Goal: Task Accomplishment & Management: Complete application form

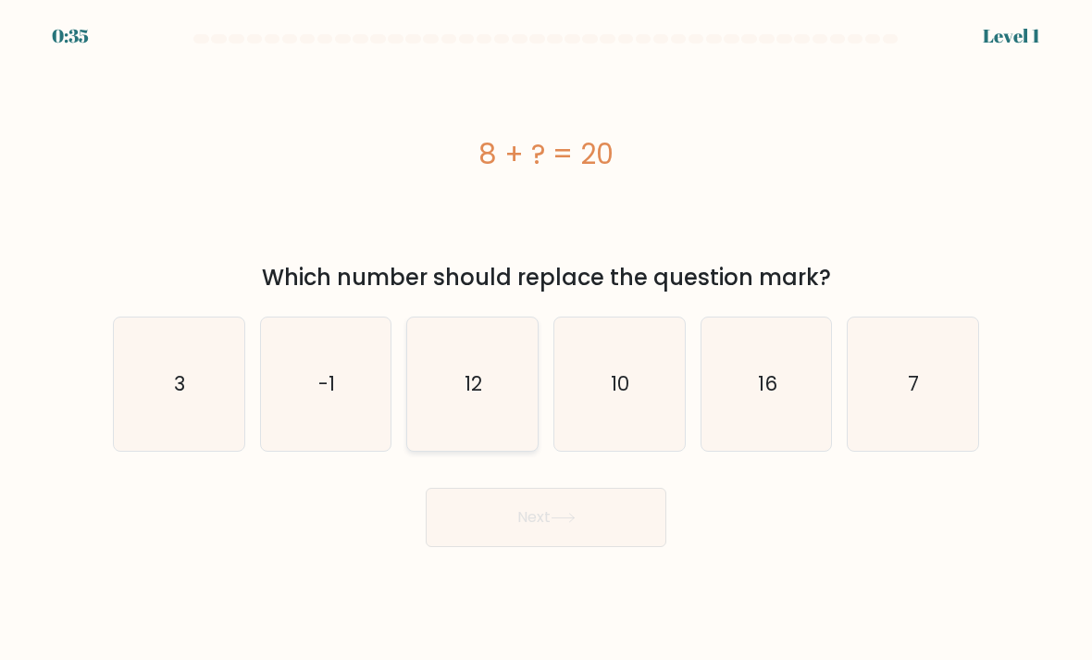
click at [478, 426] on icon "12" at bounding box center [472, 384] width 130 height 130
click at [546, 340] on input "c. 12" at bounding box center [546, 334] width 1 height 9
radio input "true"
click at [626, 547] on button "Next" at bounding box center [546, 517] width 241 height 59
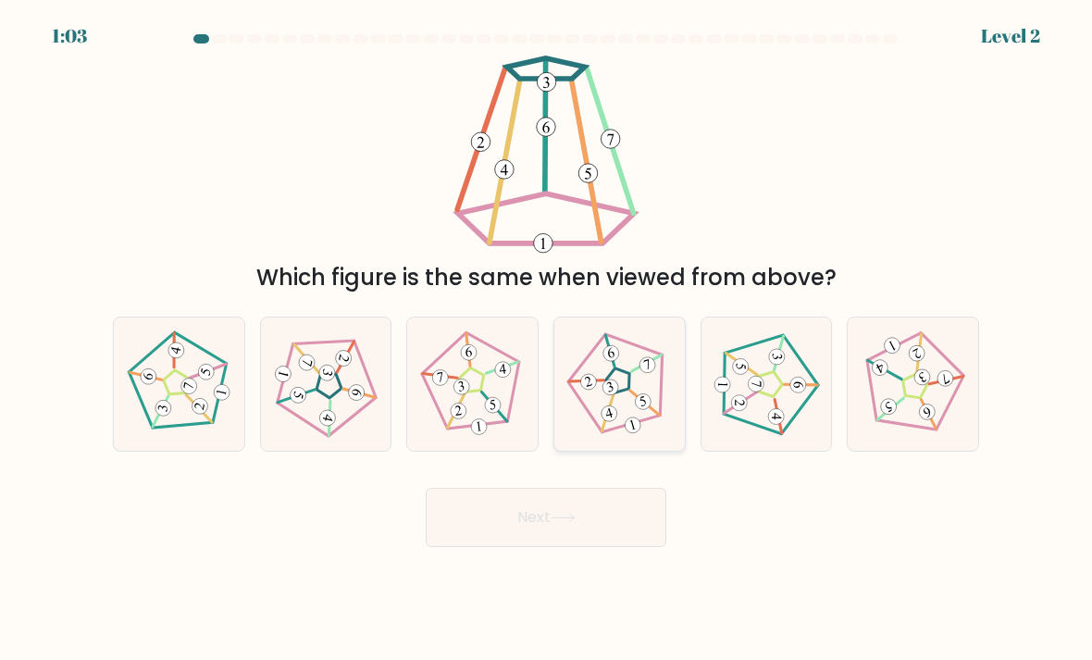
click at [609, 424] on 782 at bounding box center [608, 413] width 19 height 19
click at [547, 340] on input "d." at bounding box center [546, 334] width 1 height 9
radio input "true"
click at [579, 547] on button "Next" at bounding box center [546, 517] width 241 height 59
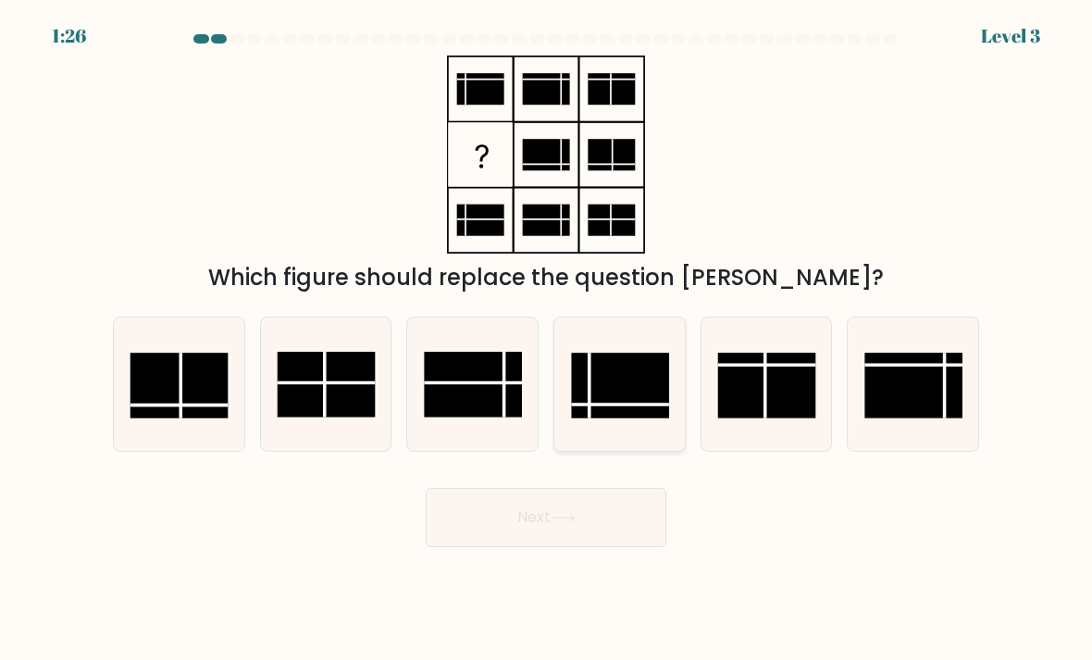
click at [617, 403] on rect at bounding box center [621, 385] width 98 height 66
click at [547, 340] on input "d." at bounding box center [546, 334] width 1 height 9
radio input "true"
click at [571, 544] on button "Next" at bounding box center [546, 517] width 241 height 59
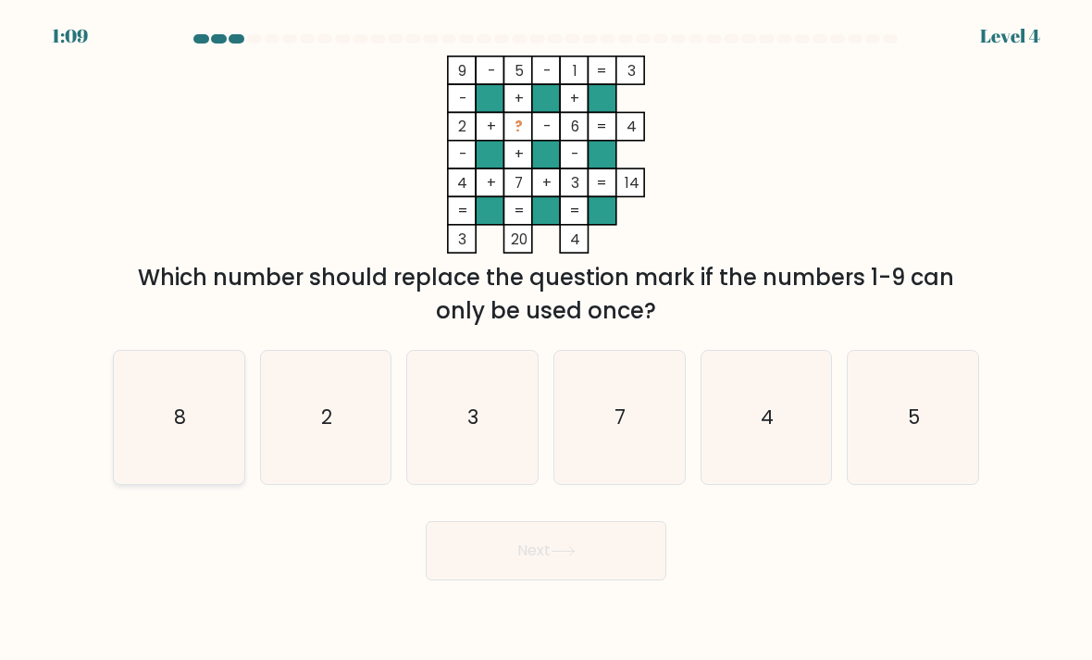
click at [167, 442] on icon "8" at bounding box center [179, 417] width 130 height 130
click at [546, 340] on input "a. 8" at bounding box center [546, 334] width 1 height 9
radio input "true"
click at [508, 570] on button "Next" at bounding box center [546, 550] width 241 height 59
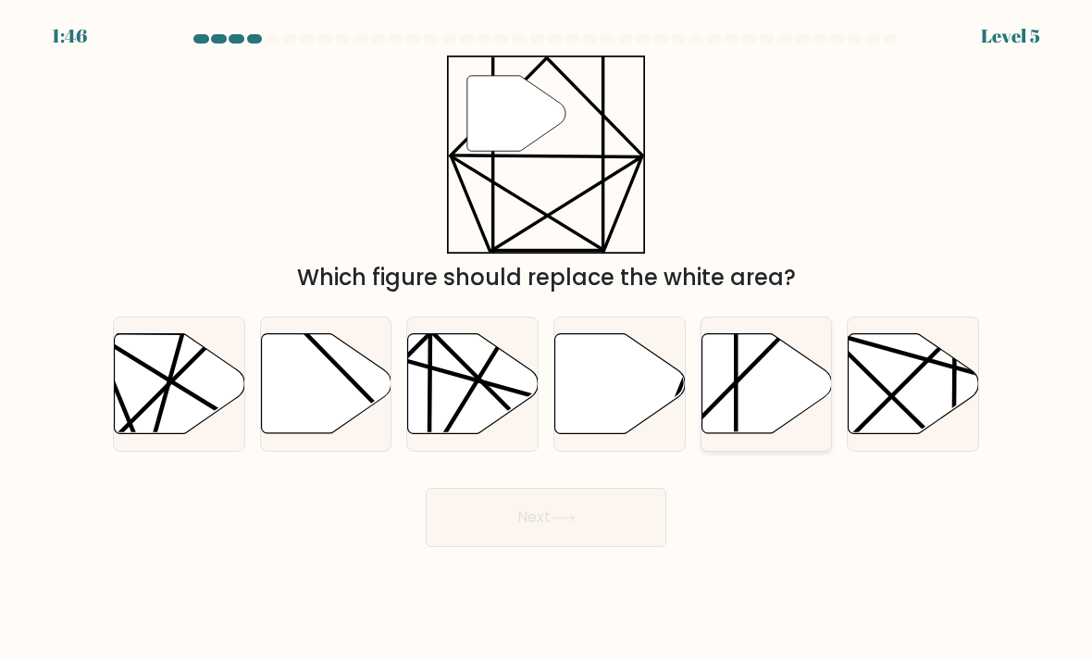
click at [757, 429] on icon at bounding box center [766, 384] width 130 height 100
click at [547, 340] on input "e." at bounding box center [546, 334] width 1 height 9
radio input "true"
click at [532, 518] on button "Next" at bounding box center [546, 517] width 241 height 59
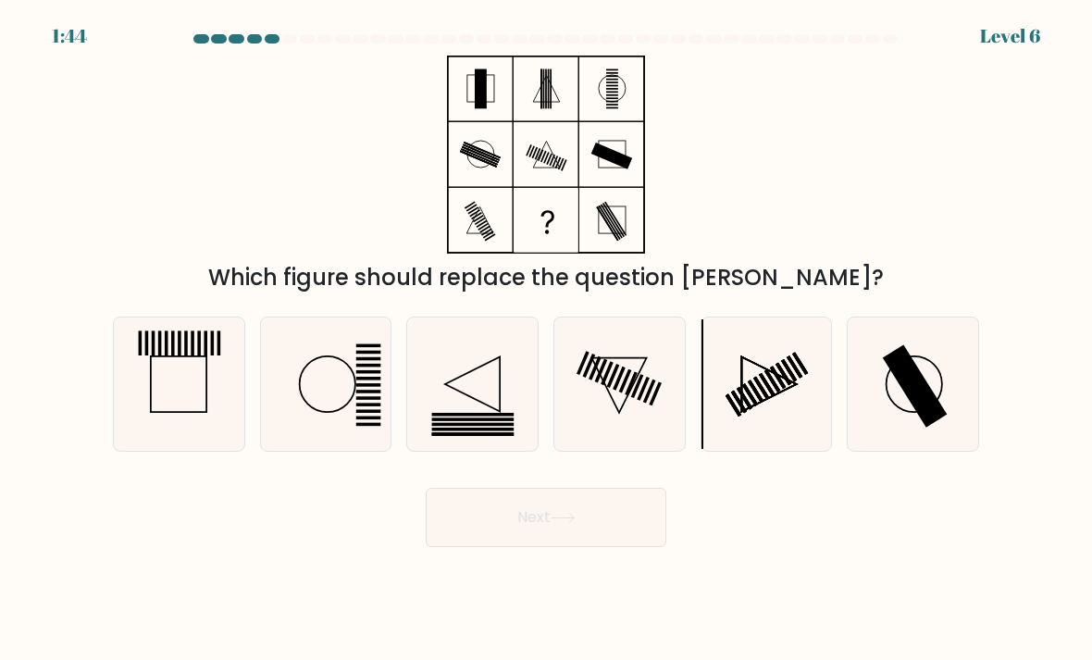
click at [574, 523] on icon at bounding box center [562, 518] width 25 height 10
click at [931, 256] on div "Which figure should replace the question mark?" at bounding box center [546, 175] width 888 height 239
click at [938, 402] on icon at bounding box center [912, 384] width 130 height 130
click at [547, 340] on input "f." at bounding box center [546, 334] width 1 height 9
radio input "true"
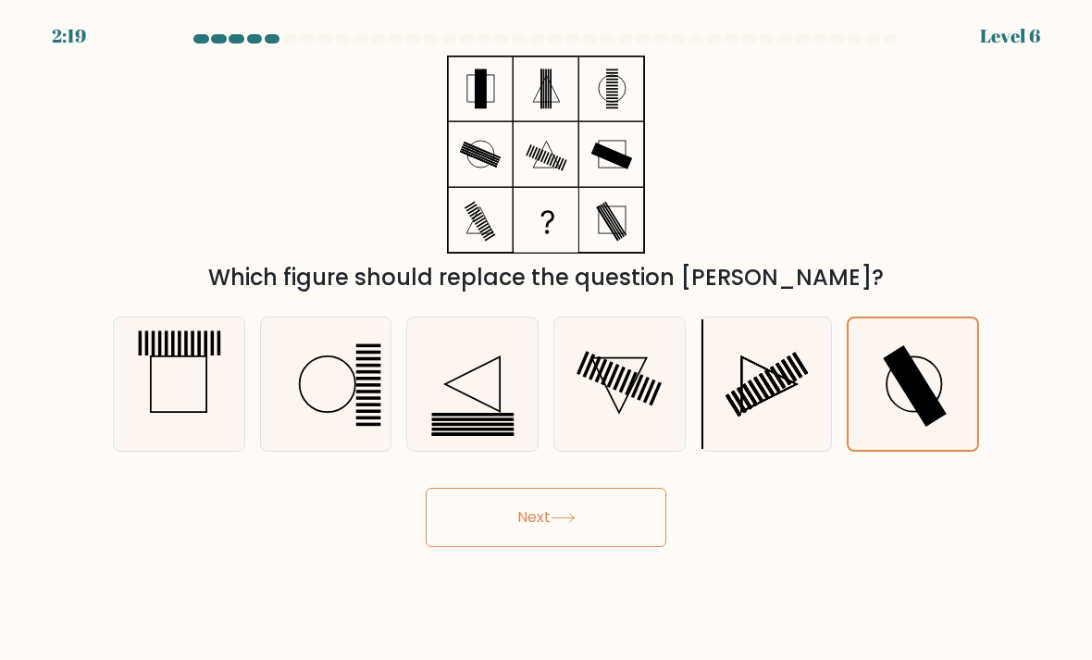
click at [586, 537] on button "Next" at bounding box center [546, 517] width 241 height 59
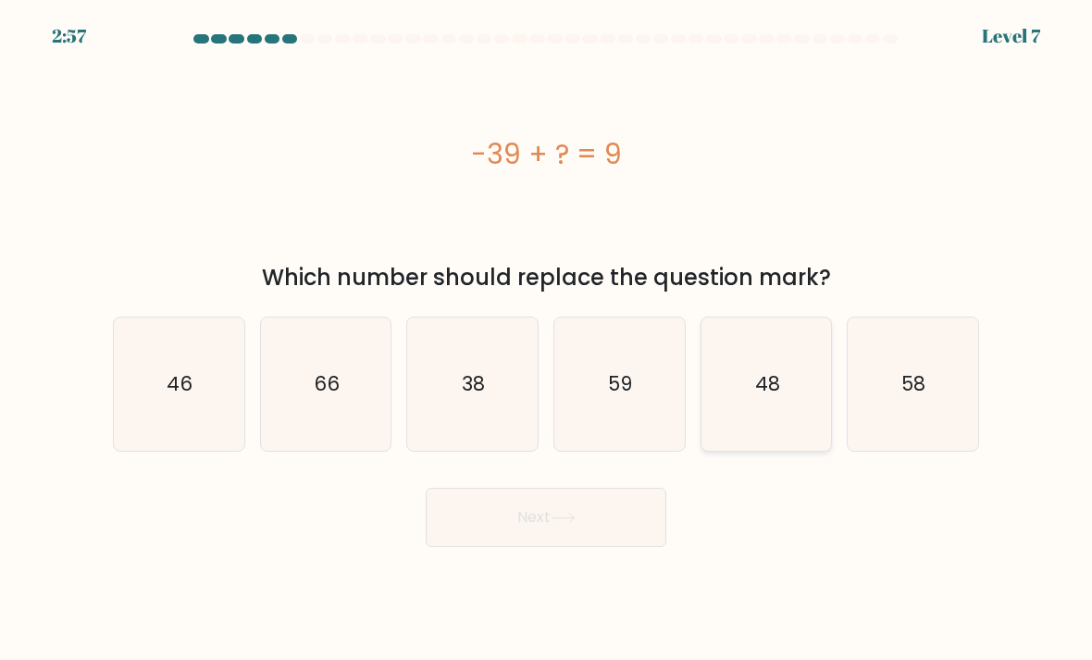
click at [777, 397] on text "48" at bounding box center [767, 383] width 25 height 27
click at [547, 340] on input "e. 48" at bounding box center [546, 334] width 1 height 9
radio input "true"
click at [641, 536] on button "Next" at bounding box center [546, 517] width 241 height 59
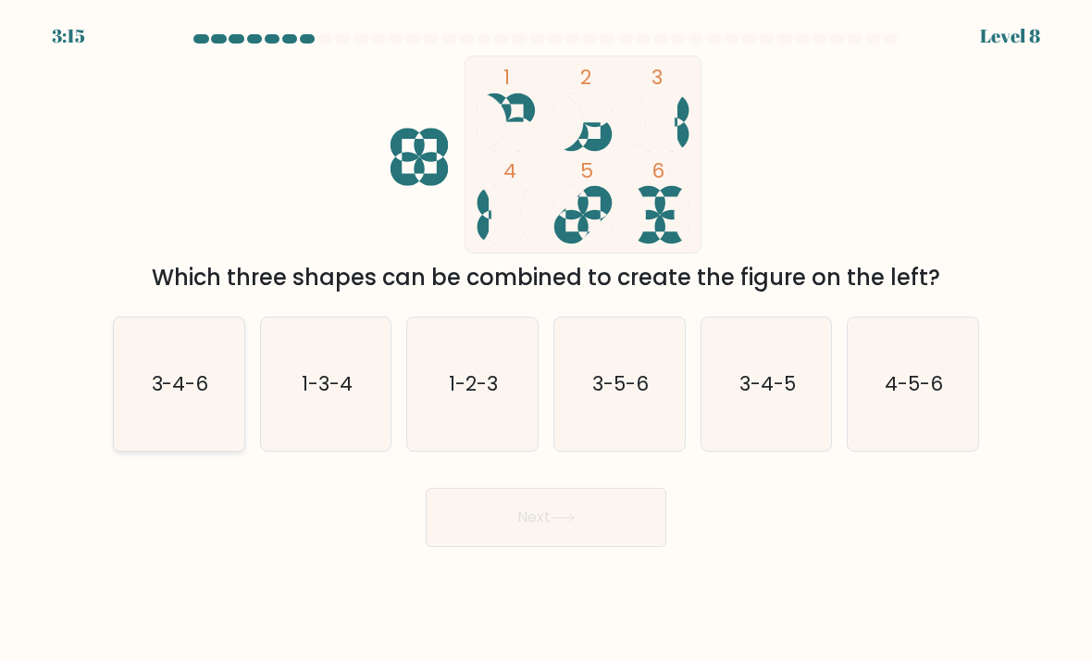
click at [223, 412] on icon "3-4-6" at bounding box center [179, 384] width 130 height 130
click at [546, 340] on input "a. 3-4-6" at bounding box center [546, 334] width 1 height 9
radio input "true"
click at [574, 522] on icon at bounding box center [562, 517] width 22 height 8
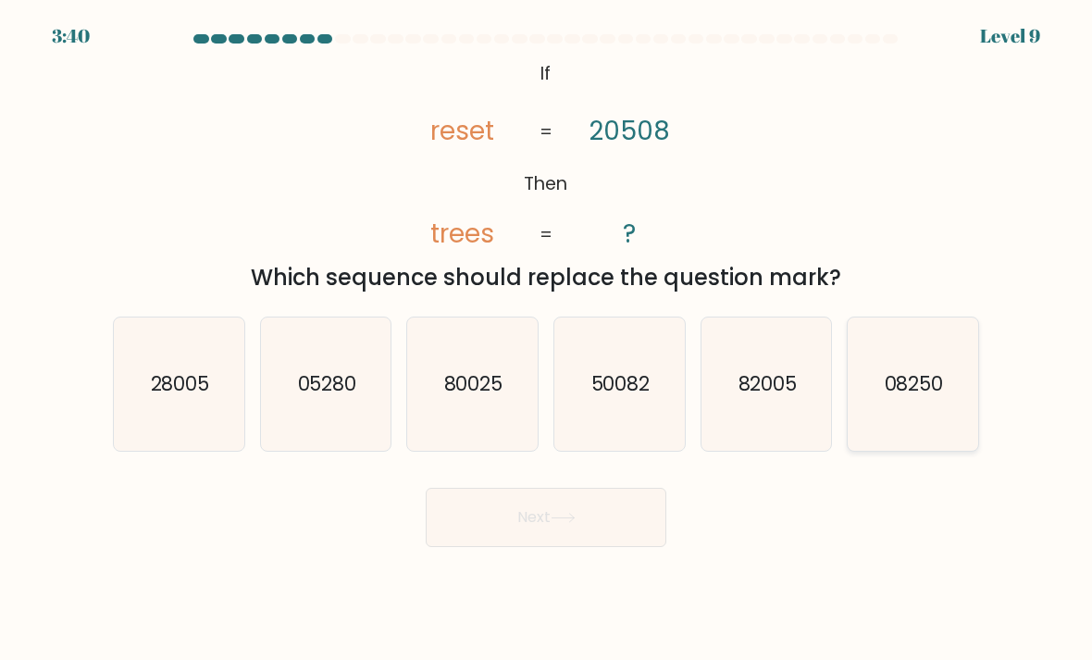
click at [960, 428] on icon "08250" at bounding box center [912, 384] width 130 height 130
click at [547, 340] on input "f. 08250" at bounding box center [546, 334] width 1 height 9
radio input "true"
click at [643, 526] on button "Next" at bounding box center [546, 517] width 241 height 59
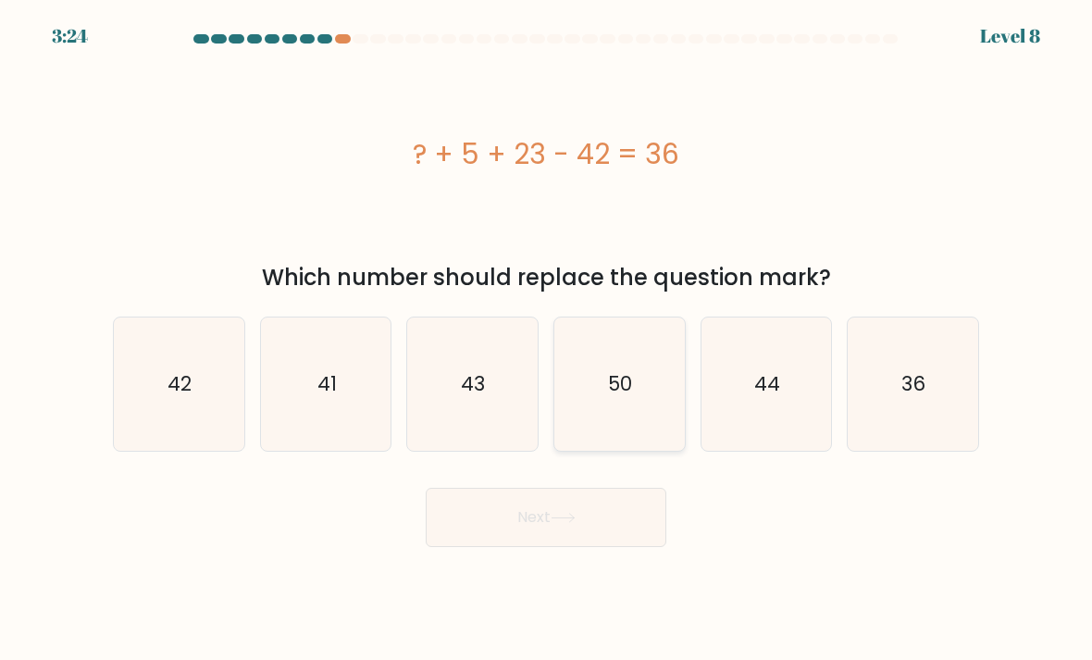
click at [588, 431] on icon "50" at bounding box center [619, 384] width 130 height 130
click at [547, 340] on input "d. 50" at bounding box center [546, 334] width 1 height 9
radio input "true"
click at [561, 547] on button "Next" at bounding box center [546, 517] width 241 height 59
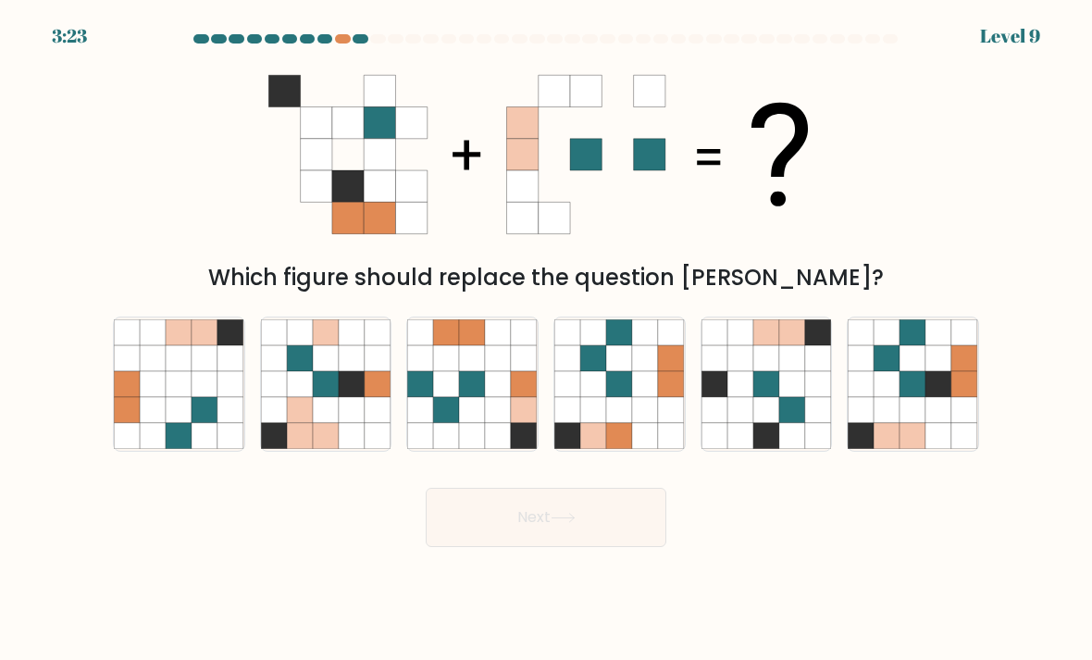
click at [574, 547] on button "Next" at bounding box center [546, 517] width 241 height 59
click at [784, 529] on div "Next" at bounding box center [546, 510] width 888 height 73
click at [907, 423] on icon at bounding box center [913, 410] width 26 height 26
click at [547, 340] on input "f." at bounding box center [546, 334] width 1 height 9
radio input "true"
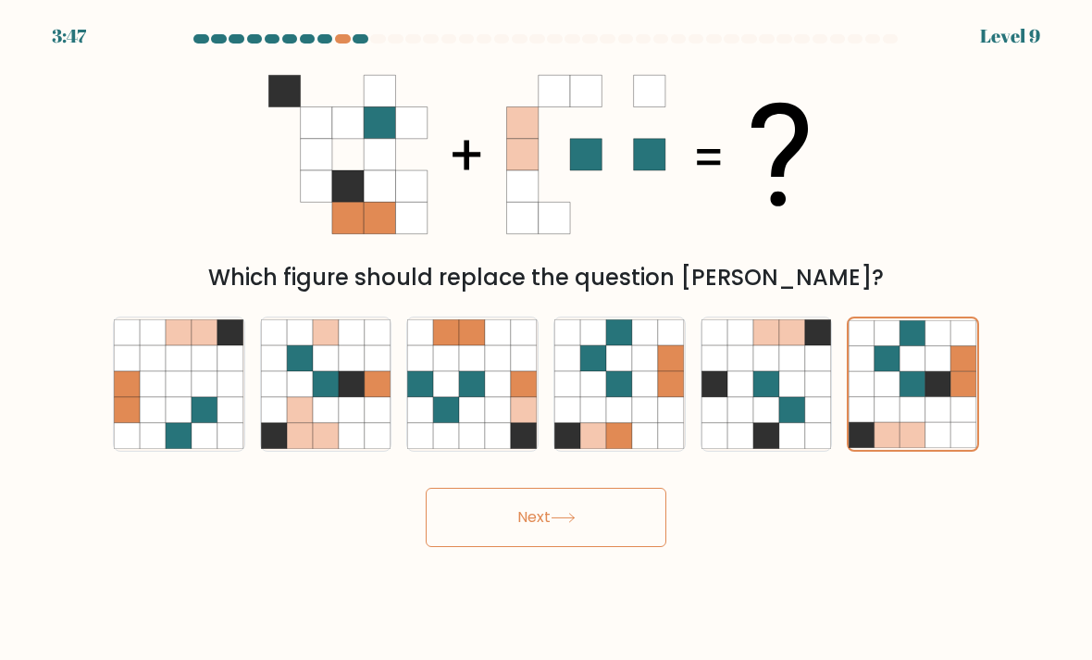
click at [584, 520] on button "Next" at bounding box center [546, 517] width 241 height 59
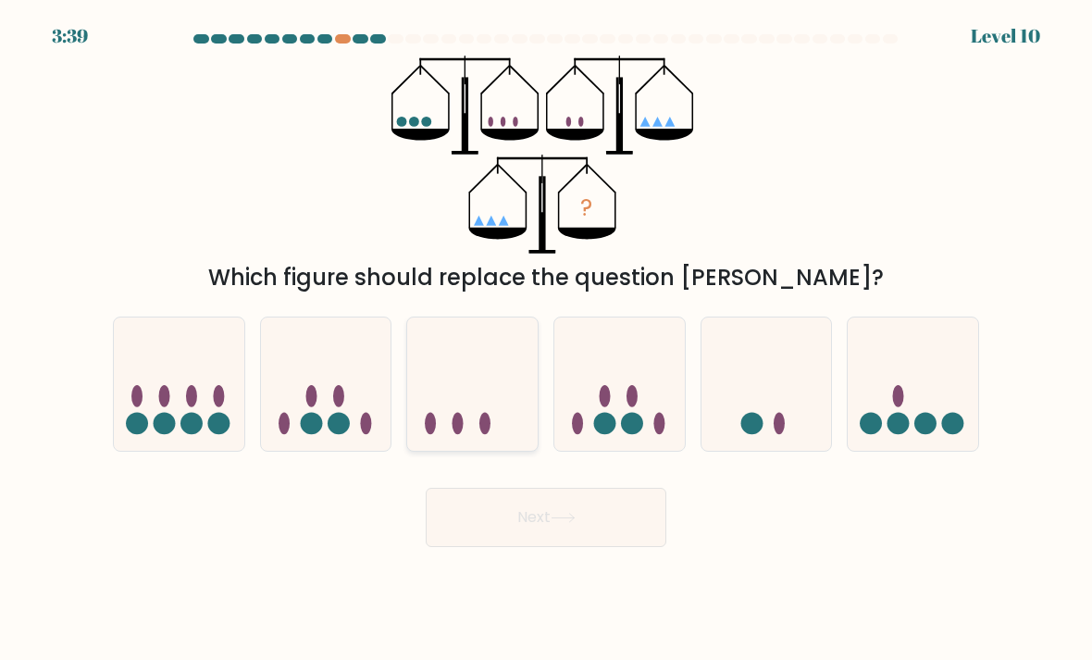
click at [475, 430] on icon at bounding box center [472, 384] width 130 height 108
click at [546, 340] on input "c." at bounding box center [546, 334] width 1 height 9
radio input "true"
click at [587, 439] on icon at bounding box center [619, 384] width 130 height 108
click at [547, 340] on input "d." at bounding box center [546, 334] width 1 height 9
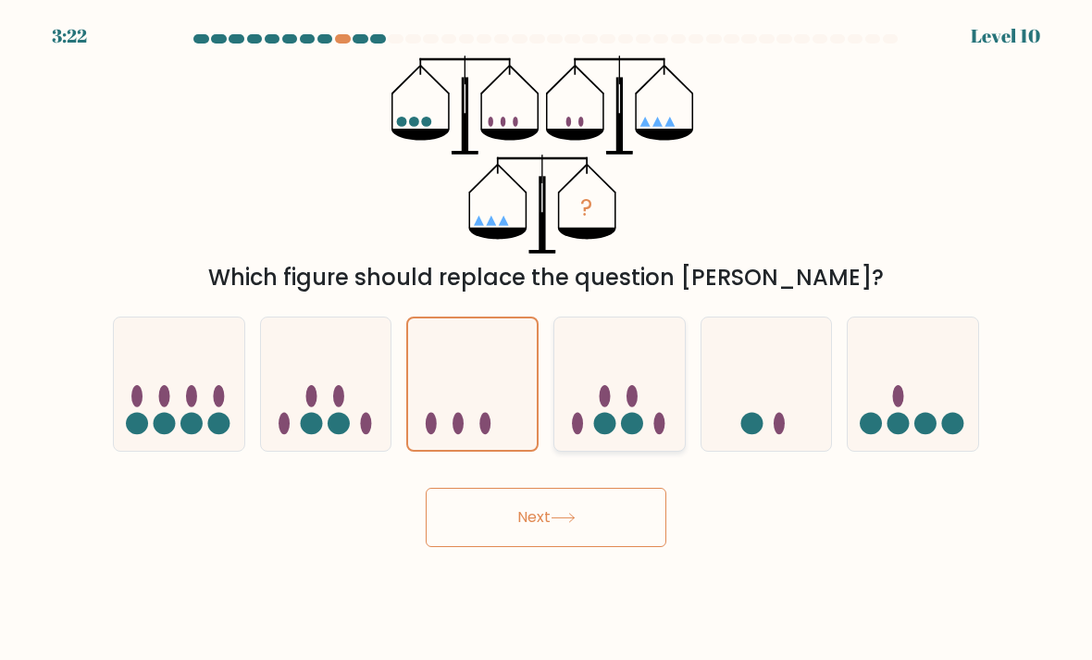
radio input "true"
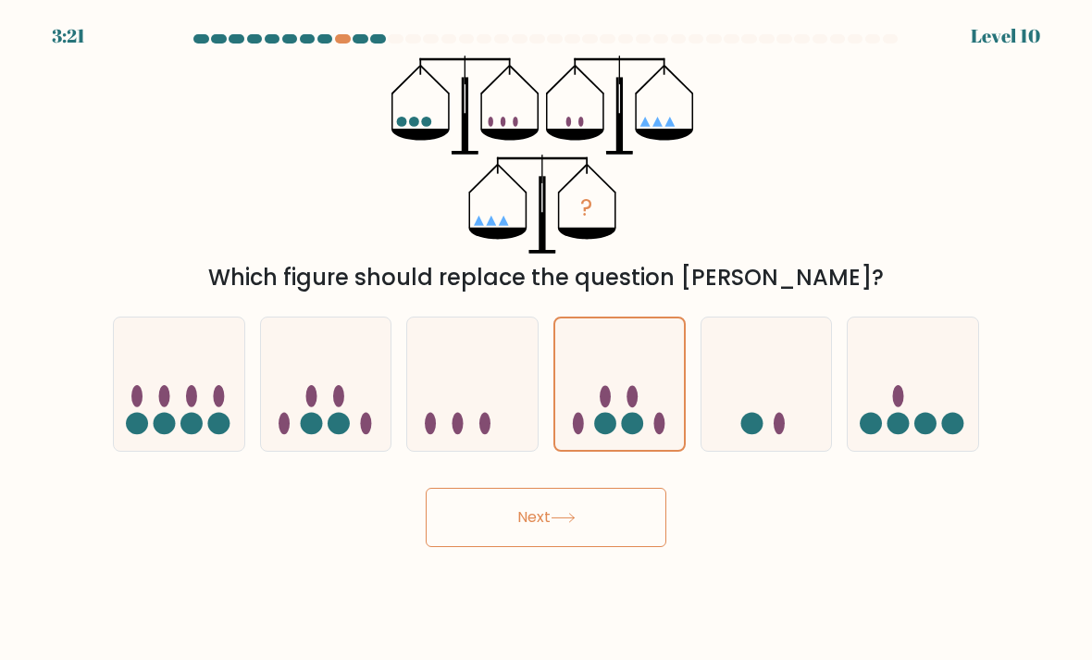
click at [582, 546] on button "Next" at bounding box center [546, 517] width 241 height 59
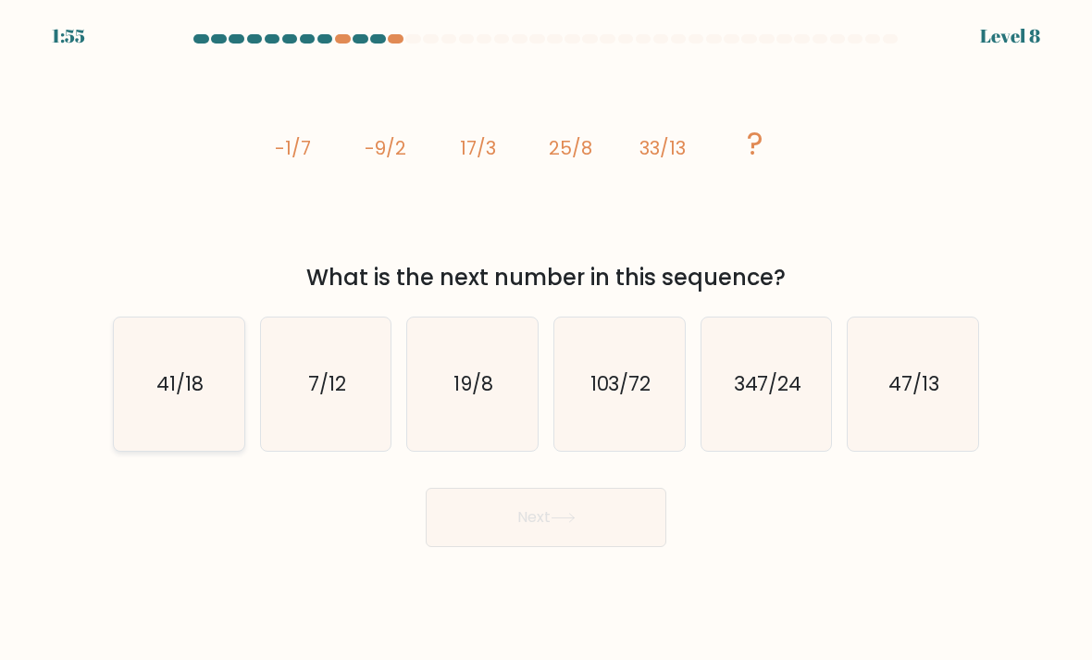
click at [186, 426] on icon "41/18" at bounding box center [179, 384] width 130 height 130
click at [546, 340] on input "a. 41/18" at bounding box center [546, 334] width 1 height 9
radio input "true"
click at [500, 547] on button "Next" at bounding box center [546, 517] width 241 height 59
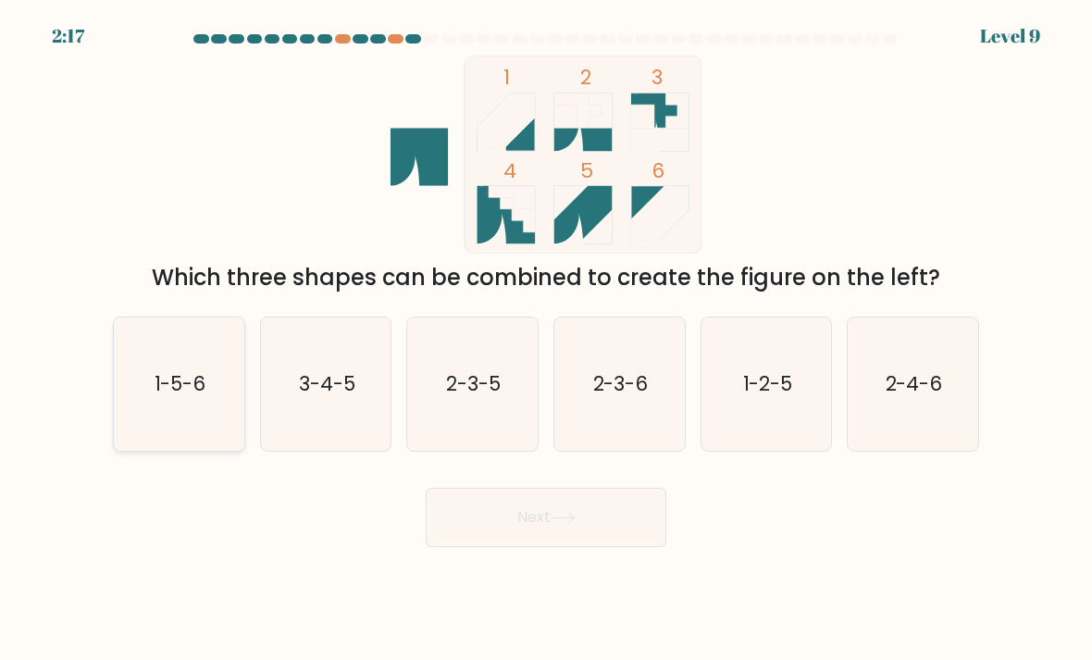
click at [198, 427] on icon "1-5-6" at bounding box center [179, 384] width 130 height 130
click at [546, 340] on input "a. 1-5-6" at bounding box center [546, 334] width 1 height 9
radio input "true"
click at [481, 547] on button "Next" at bounding box center [546, 517] width 241 height 59
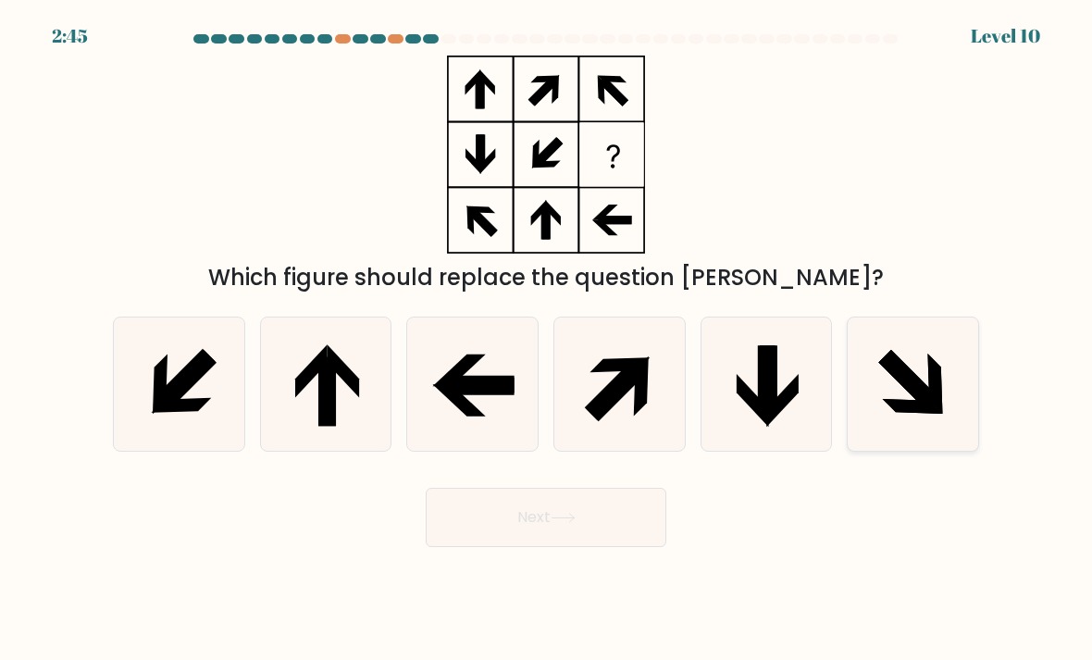
click at [941, 414] on icon at bounding box center [935, 383] width 15 height 60
click at [547, 340] on input "f." at bounding box center [546, 334] width 1 height 9
radio input "true"
click at [605, 547] on button "Next" at bounding box center [546, 517] width 241 height 59
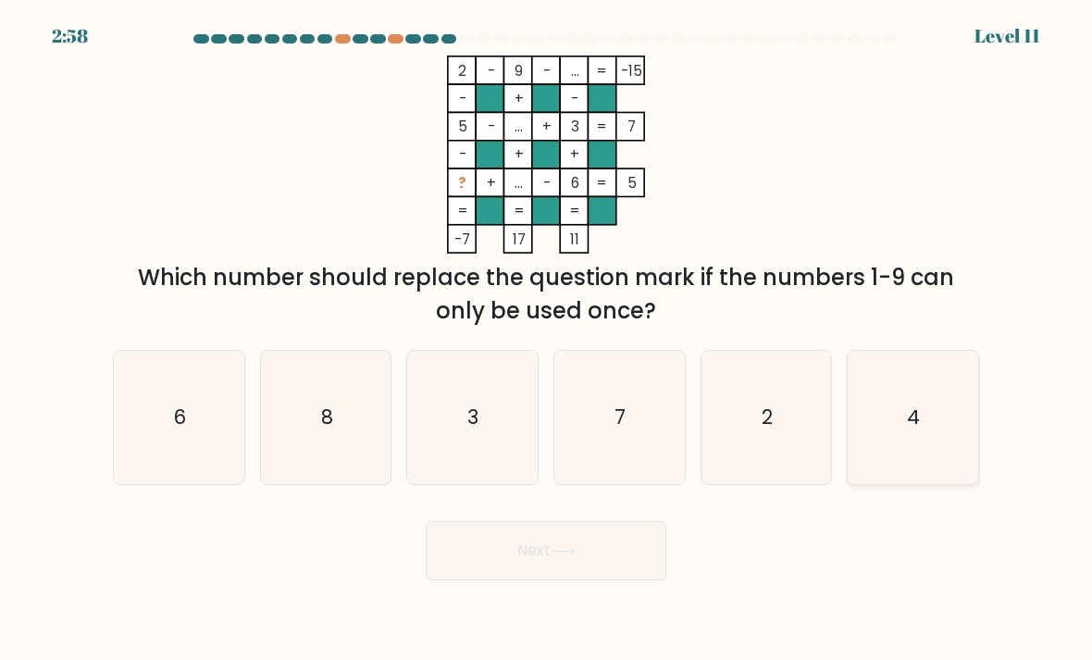
click at [938, 453] on icon "4" at bounding box center [912, 417] width 130 height 130
click at [547, 340] on input "f. 4" at bounding box center [546, 334] width 1 height 9
radio input "true"
click at [640, 550] on button "Next" at bounding box center [546, 550] width 241 height 59
click at [639, 550] on button "Next" at bounding box center [546, 550] width 241 height 59
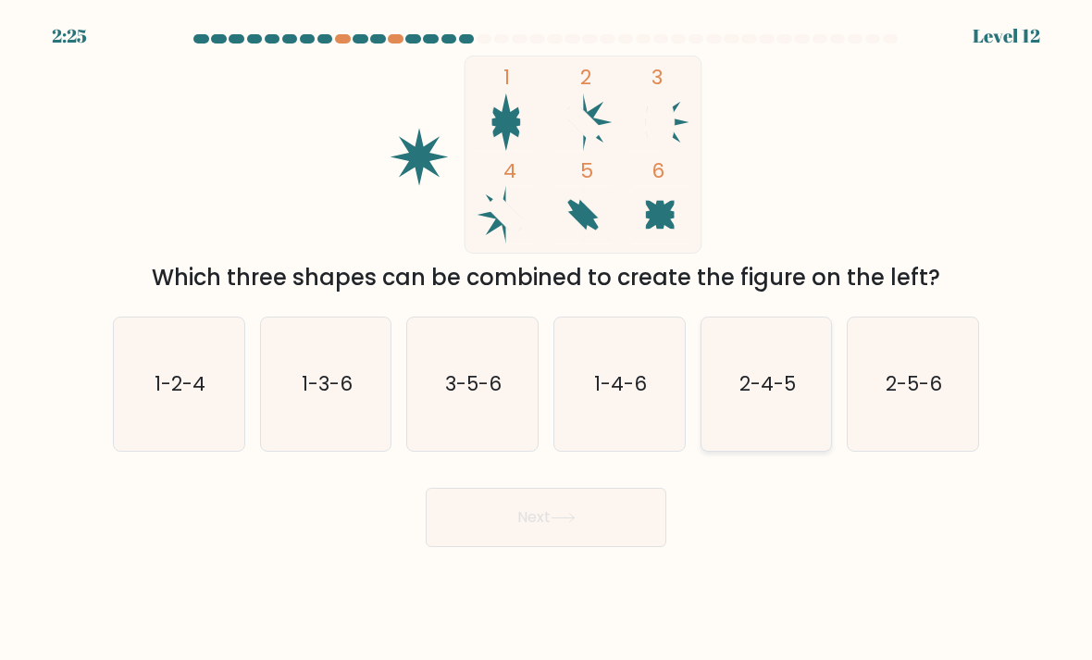
click at [766, 397] on text "2-4-5" at bounding box center [767, 383] width 56 height 27
click at [547, 340] on input "e. 2-4-5" at bounding box center [546, 334] width 1 height 9
radio input "true"
click at [575, 541] on button "Next" at bounding box center [546, 517] width 241 height 59
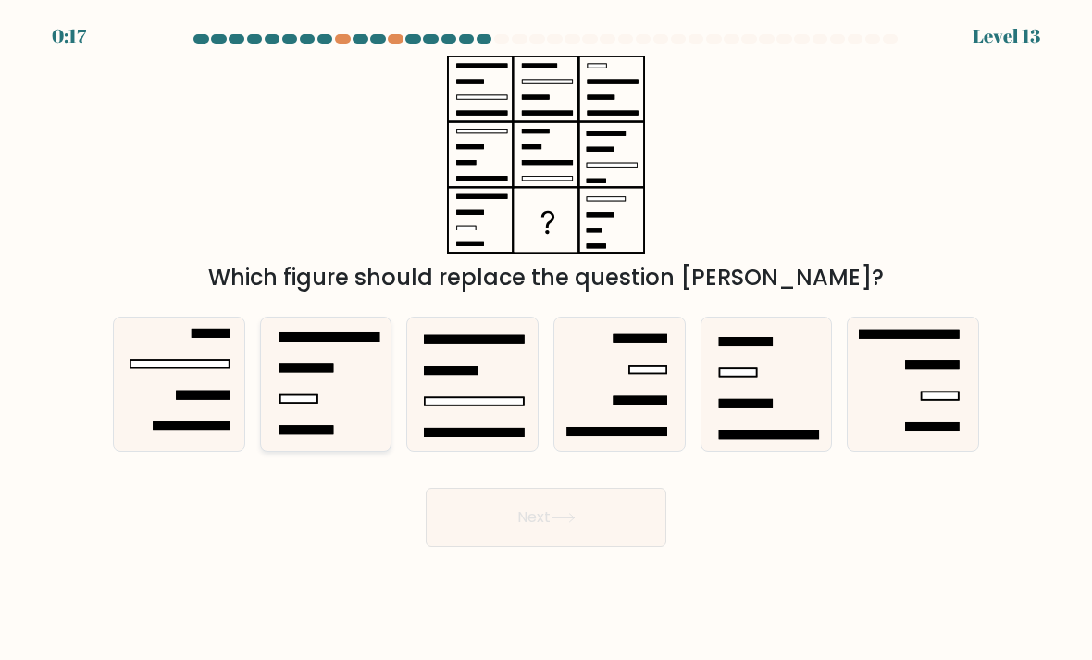
click at [335, 412] on icon at bounding box center [326, 384] width 130 height 130
click at [546, 340] on input "b." at bounding box center [546, 334] width 1 height 9
radio input "true"
click at [595, 534] on button "Next" at bounding box center [546, 517] width 241 height 59
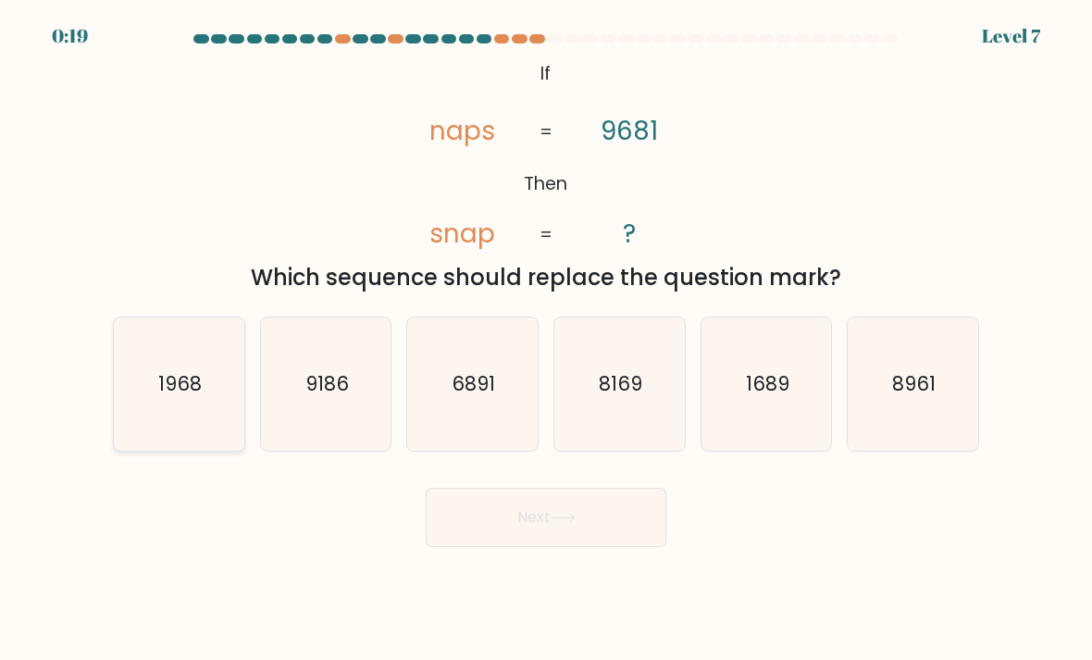
click at [138, 424] on icon "1968" at bounding box center [179, 384] width 130 height 130
click at [546, 340] on input "a. 1968" at bounding box center [546, 334] width 1 height 9
radio input "true"
click at [615, 534] on button "Next" at bounding box center [546, 517] width 241 height 59
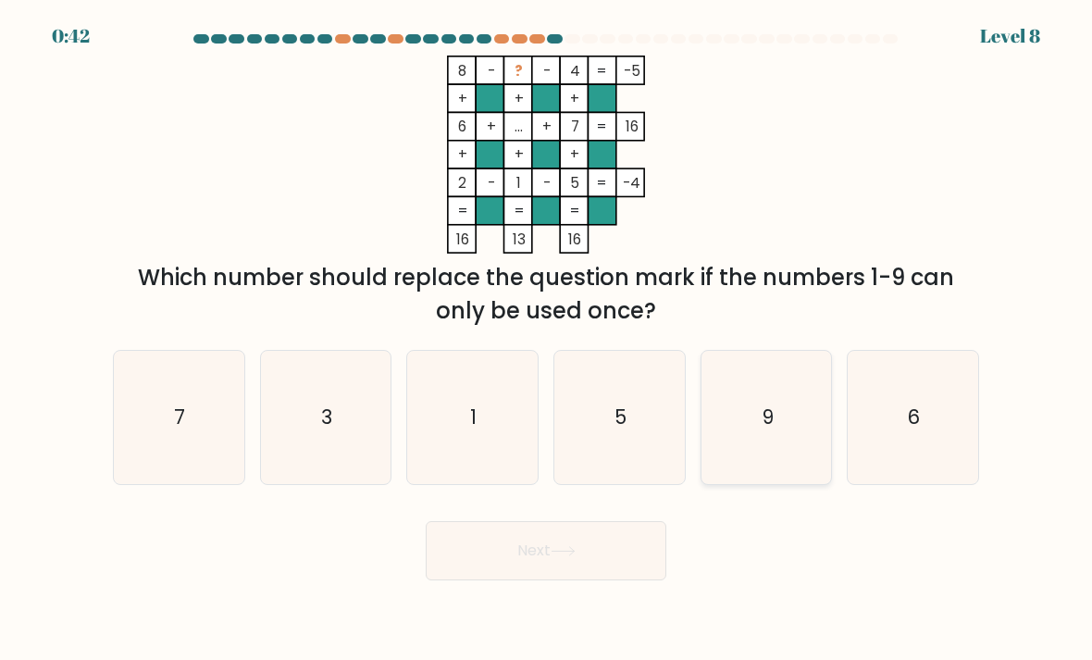
click at [795, 433] on icon "9" at bounding box center [766, 417] width 130 height 130
click at [547, 340] on input "e. 9" at bounding box center [546, 334] width 1 height 9
radio input "true"
click at [608, 580] on button "Next" at bounding box center [546, 550] width 241 height 59
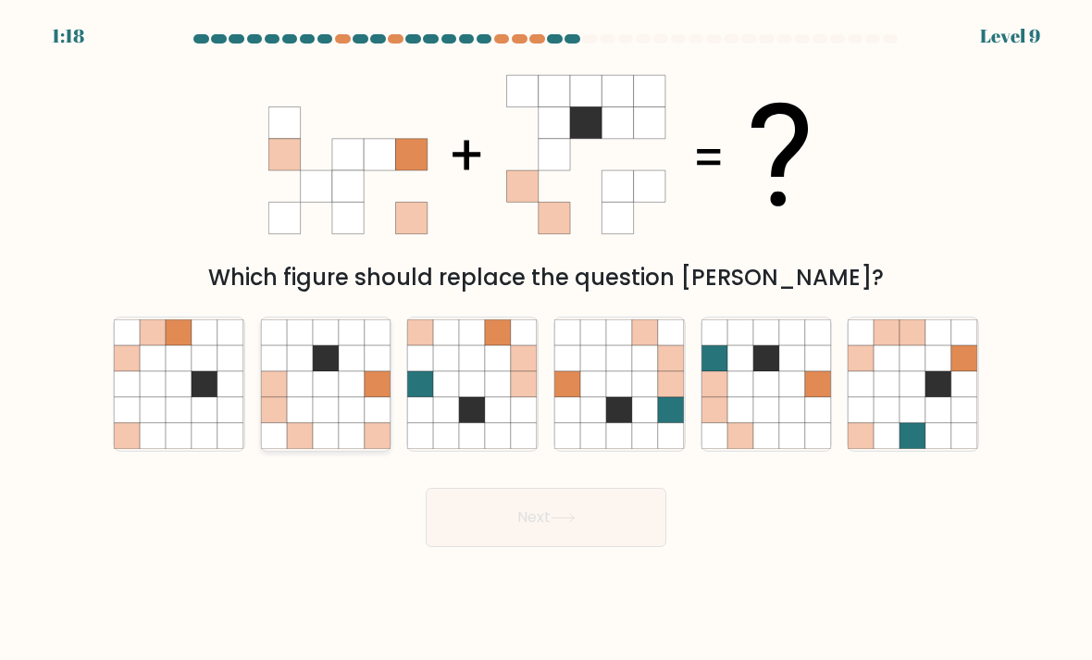
click at [315, 423] on icon at bounding box center [326, 410] width 26 height 26
click at [546, 340] on input "b." at bounding box center [546, 334] width 1 height 9
radio input "true"
click at [634, 547] on button "Next" at bounding box center [546, 517] width 241 height 59
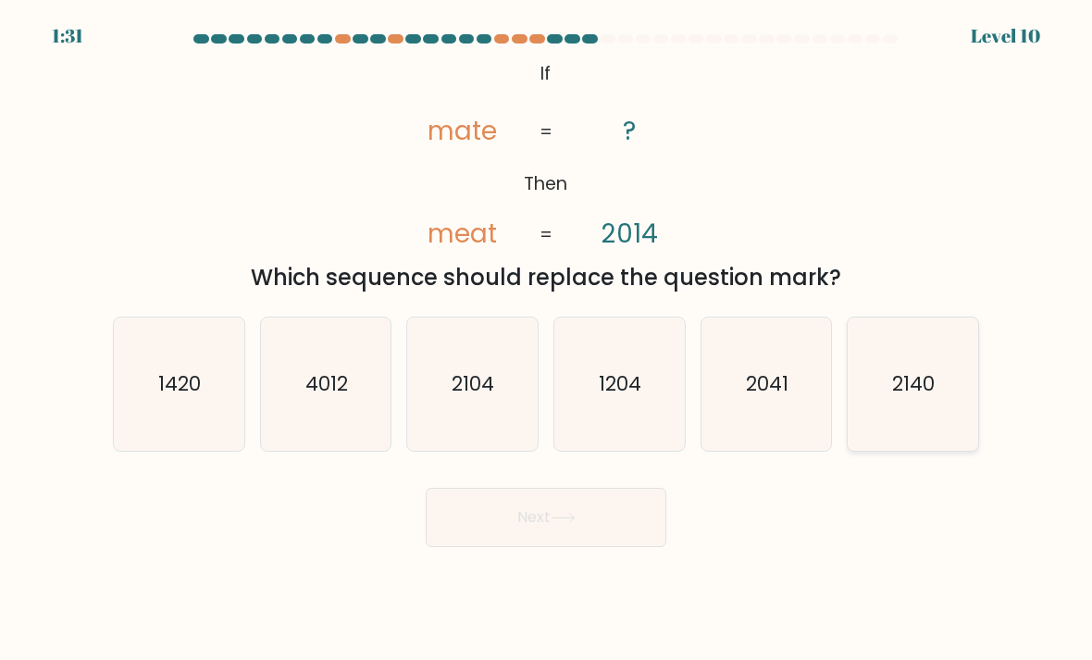
click at [951, 425] on icon "2140" at bounding box center [912, 384] width 130 height 130
click at [547, 340] on input "f. 2140" at bounding box center [546, 334] width 1 height 9
radio input "true"
click at [619, 545] on button "Next" at bounding box center [546, 517] width 241 height 59
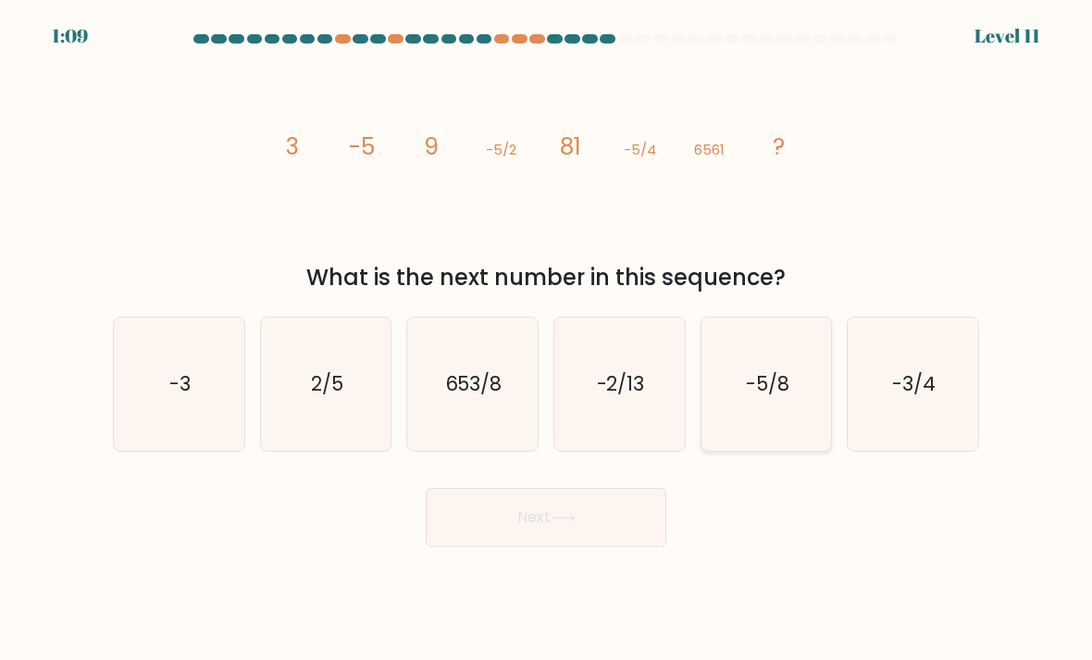
click at [797, 432] on icon "-5/8" at bounding box center [766, 384] width 130 height 130
click at [547, 340] on input "e. -5/8" at bounding box center [546, 334] width 1 height 9
radio input "true"
click at [622, 547] on button "Next" at bounding box center [546, 517] width 241 height 59
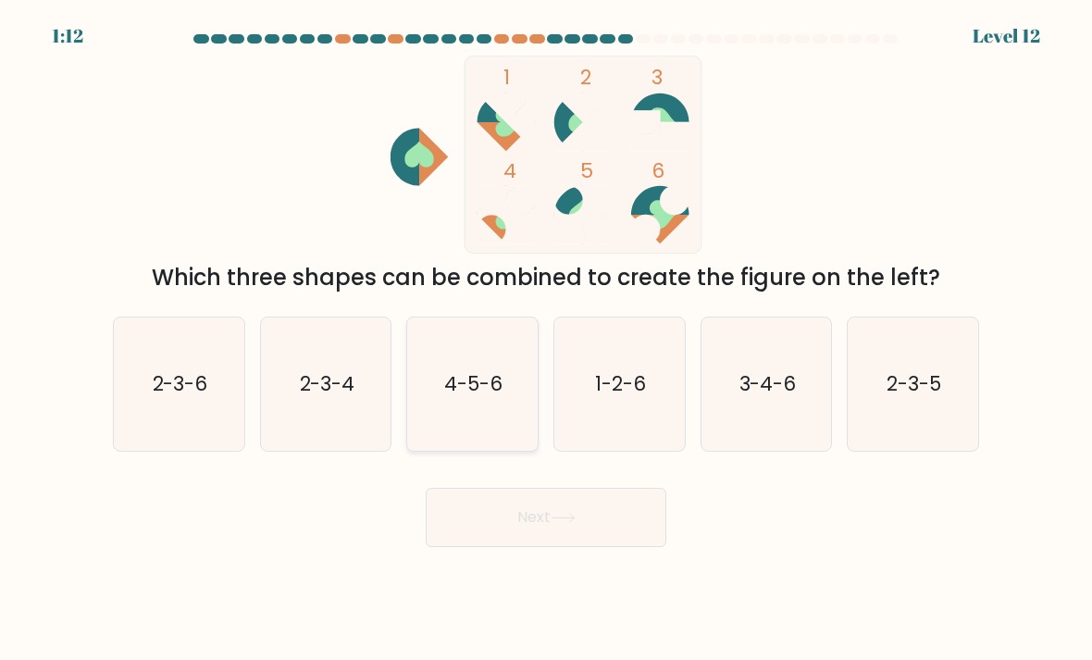
click at [464, 436] on icon "4-5-6" at bounding box center [472, 384] width 130 height 130
click at [546, 340] on input "c. 4-5-6" at bounding box center [546, 334] width 1 height 9
radio input "true"
click at [604, 531] on button "Next" at bounding box center [546, 517] width 241 height 59
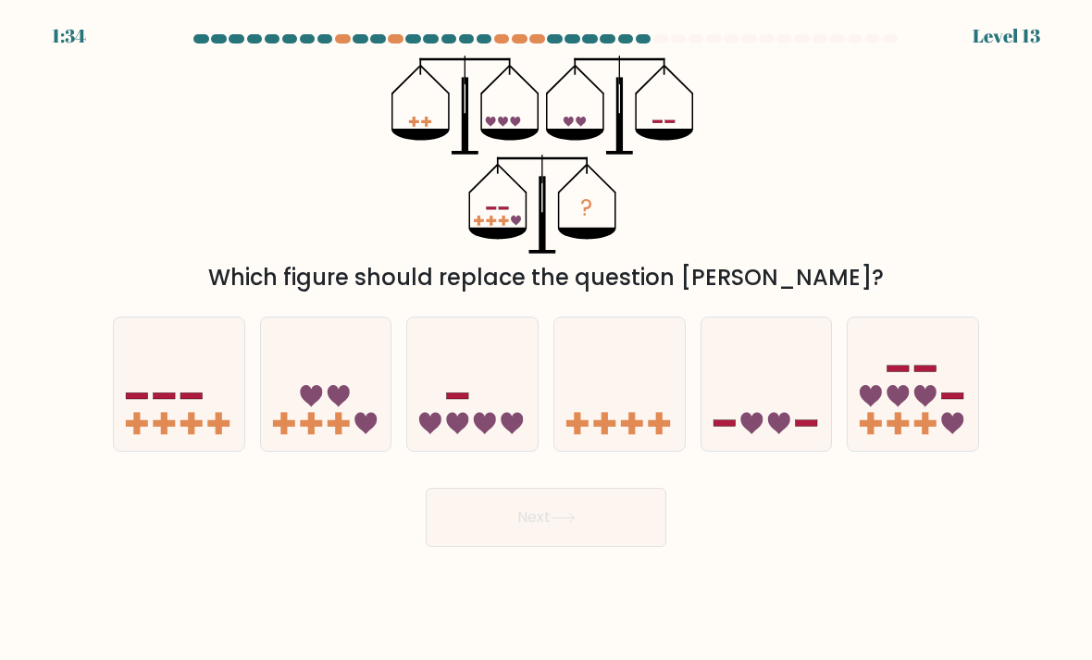
click at [994, 258] on form at bounding box center [546, 290] width 1092 height 513
click at [311, 435] on rect at bounding box center [311, 424] width 6 height 22
click at [546, 340] on input "b." at bounding box center [546, 334] width 1 height 9
radio input "true"
click at [650, 543] on button "Next" at bounding box center [546, 517] width 241 height 59
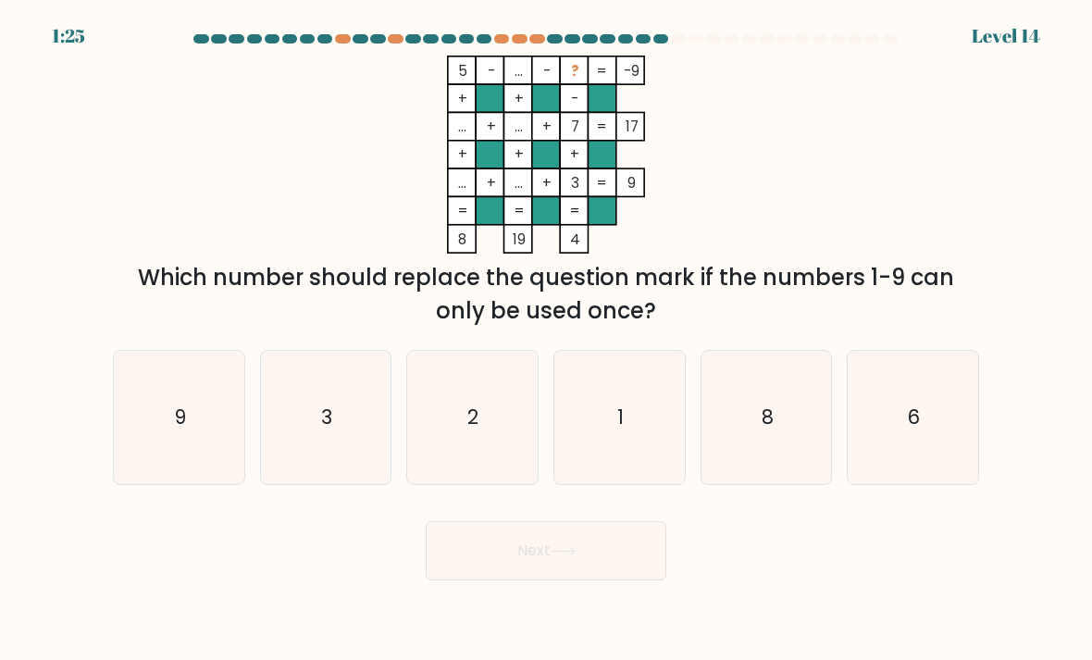
click at [1013, 236] on form at bounding box center [546, 307] width 1092 height 546
click at [765, 469] on icon "8" at bounding box center [766, 417] width 130 height 130
click at [547, 340] on input "e. 8" at bounding box center [546, 334] width 1 height 9
radio input "true"
click at [605, 577] on button "Next" at bounding box center [546, 550] width 241 height 59
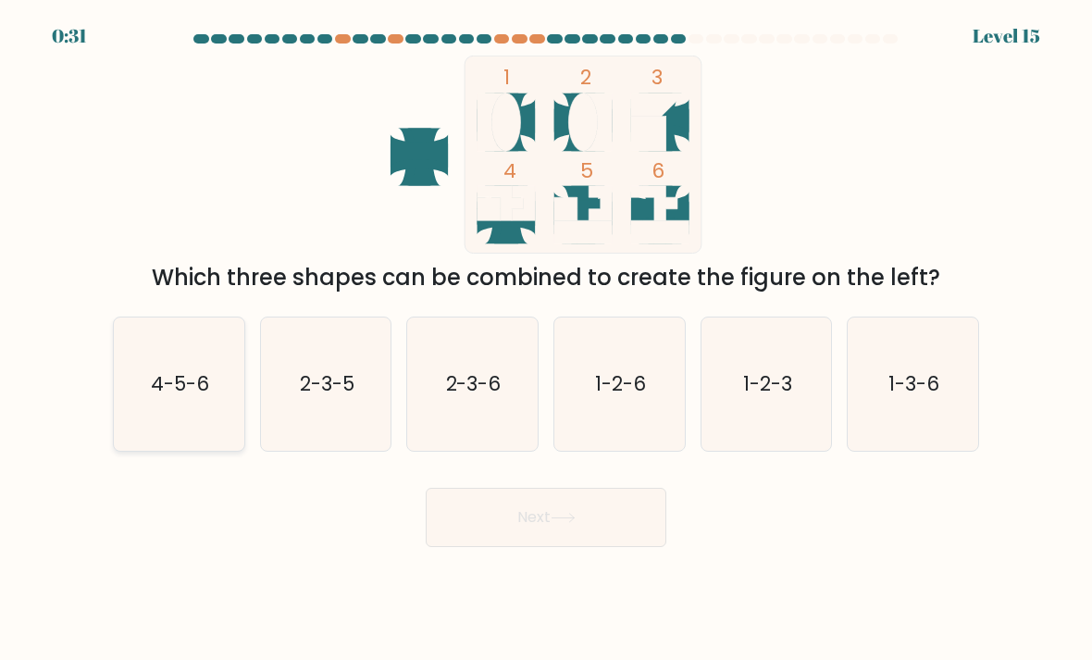
click at [150, 420] on icon "4-5-6" at bounding box center [179, 384] width 130 height 130
click at [546, 340] on input "a. 4-5-6" at bounding box center [546, 334] width 1 height 9
radio input "true"
click at [658, 539] on button "Next" at bounding box center [546, 517] width 241 height 59
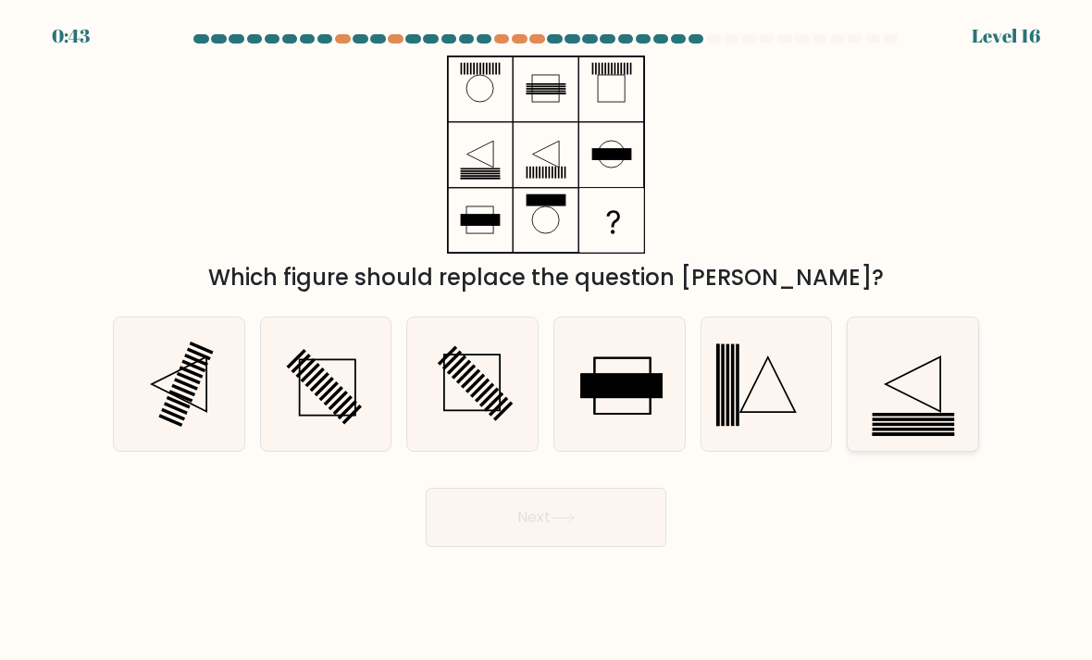
click at [935, 407] on icon at bounding box center [912, 384] width 130 height 130
click at [547, 340] on input "f." at bounding box center [546, 334] width 1 height 9
radio input "true"
click at [622, 534] on button "Next" at bounding box center [546, 517] width 241 height 59
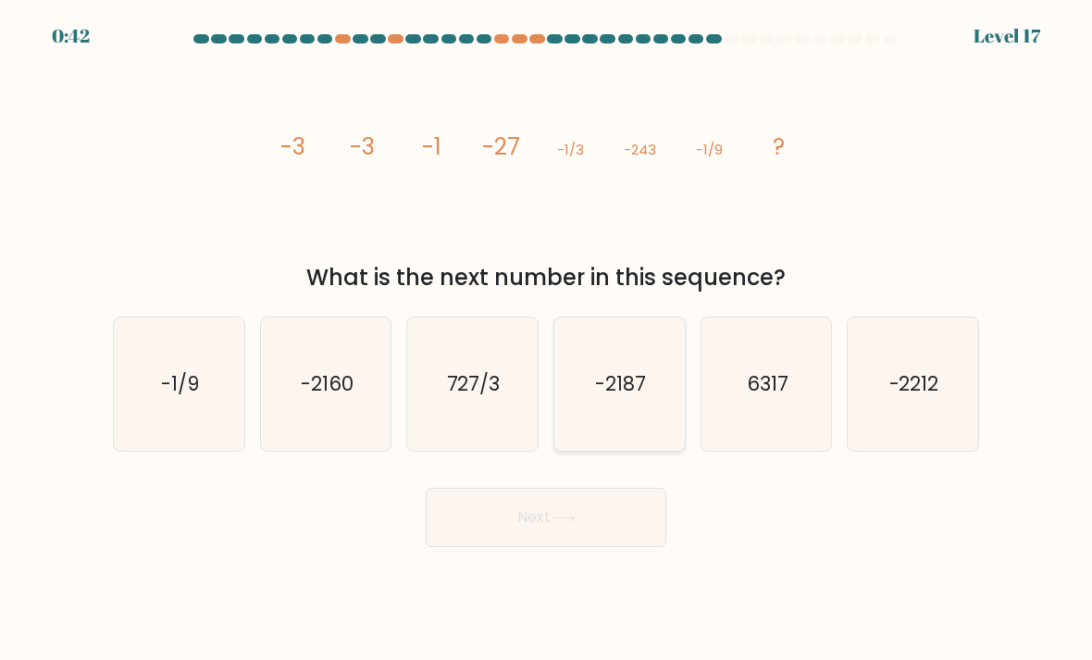
click at [641, 426] on icon "-2187" at bounding box center [619, 384] width 130 height 130
click at [547, 340] on input "d. -2187" at bounding box center [546, 334] width 1 height 9
radio input "true"
click at [510, 544] on button "Next" at bounding box center [546, 517] width 241 height 59
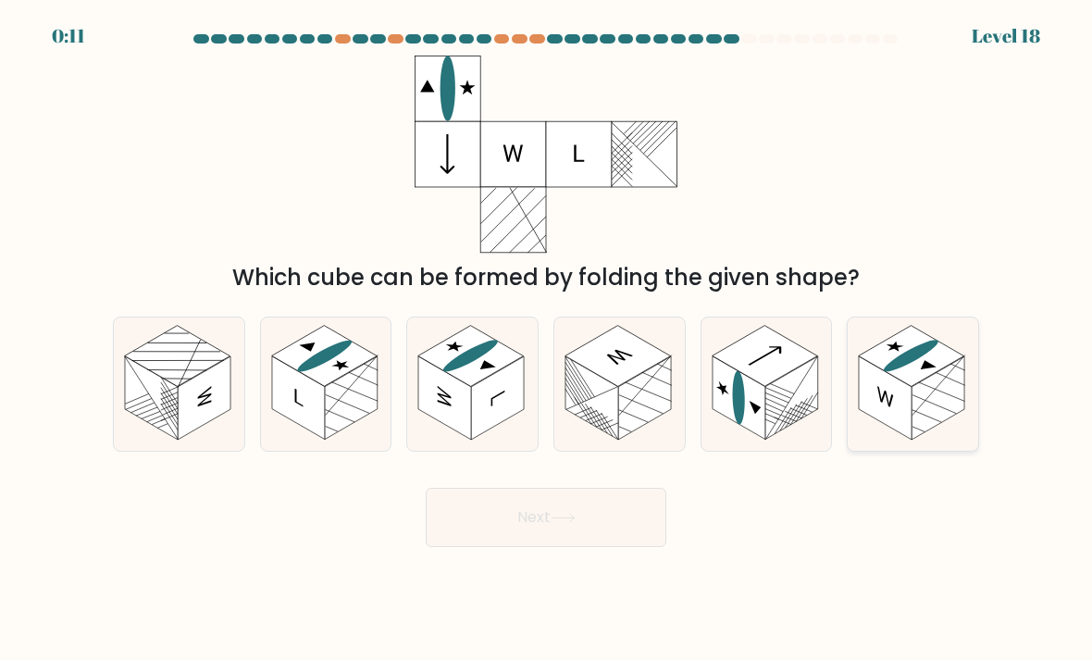
click at [917, 415] on rect at bounding box center [937, 397] width 53 height 83
click at [547, 340] on input "f." at bounding box center [546, 334] width 1 height 9
radio input "true"
click at [570, 542] on button "Next" at bounding box center [546, 517] width 241 height 59
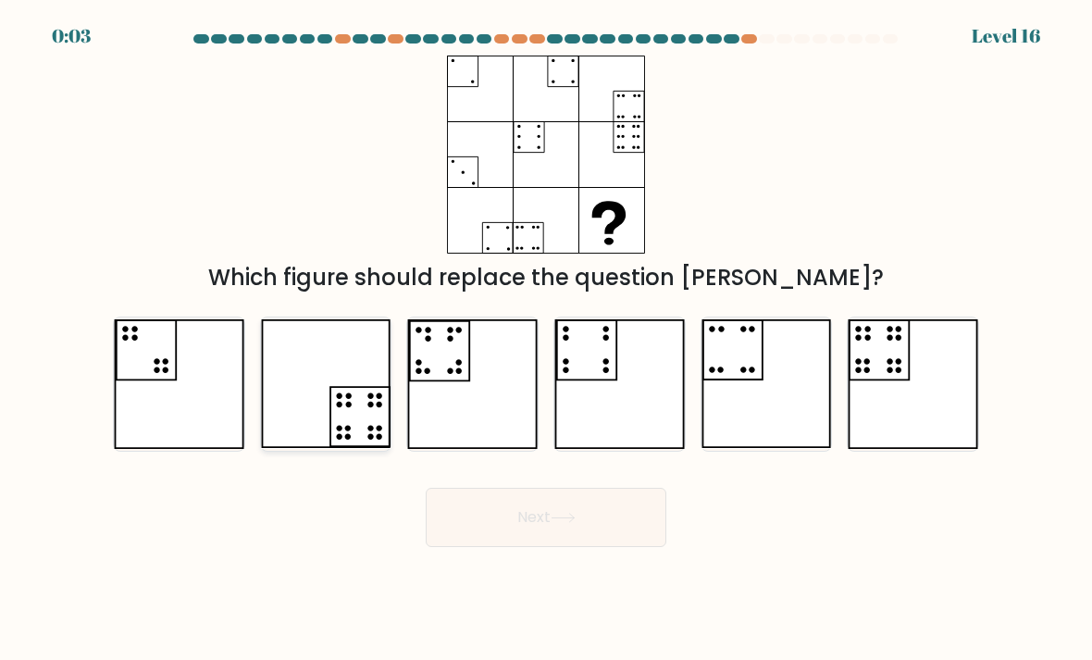
click at [294, 433] on icon at bounding box center [326, 384] width 130 height 130
click at [546, 340] on input "b." at bounding box center [546, 334] width 1 height 9
radio input "true"
click at [587, 547] on button "Next" at bounding box center [546, 517] width 241 height 59
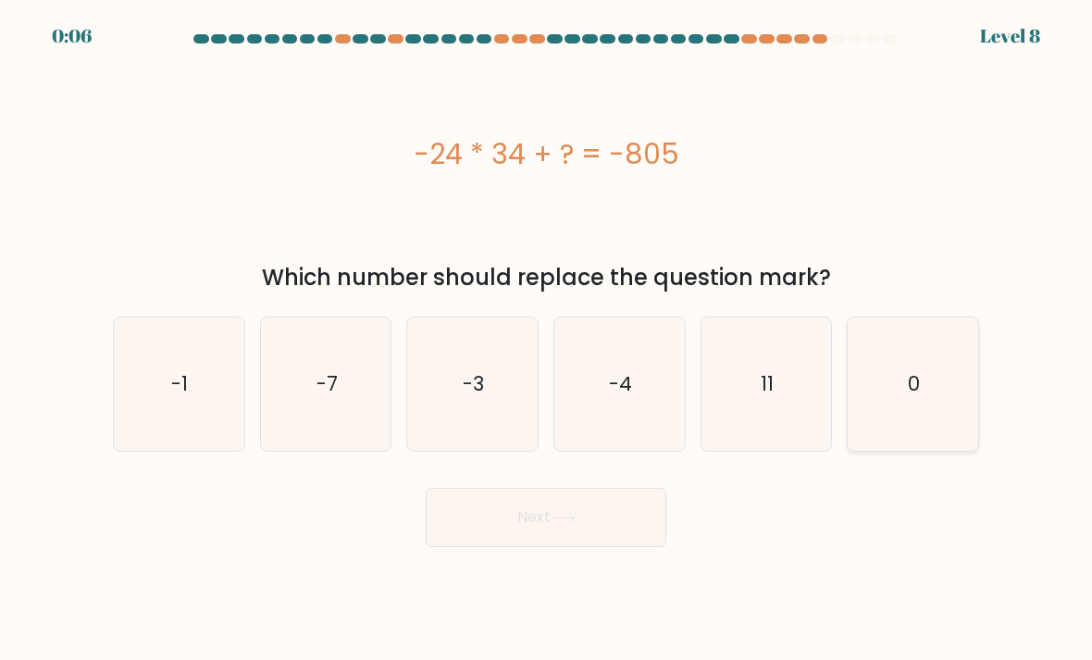
click at [978, 394] on div "0" at bounding box center [912, 383] width 132 height 135
click at [547, 340] on input "f. 0" at bounding box center [546, 334] width 1 height 9
radio input "true"
click at [317, 397] on text "-7" at bounding box center [326, 383] width 21 height 27
click at [546, 340] on input "b. -7" at bounding box center [546, 334] width 1 height 9
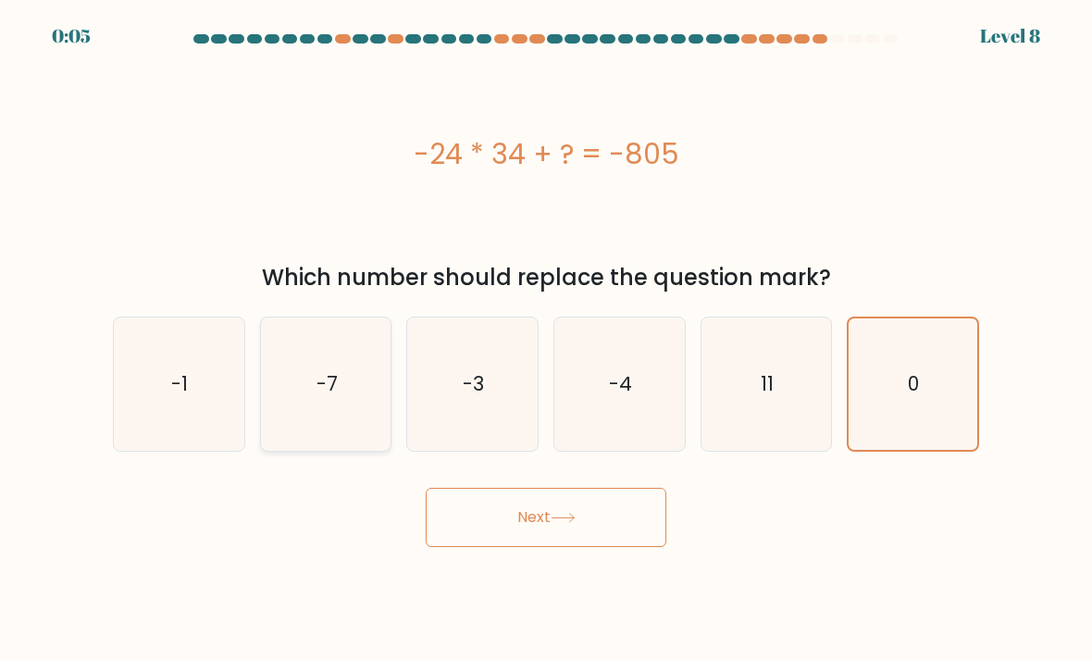
radio input "true"
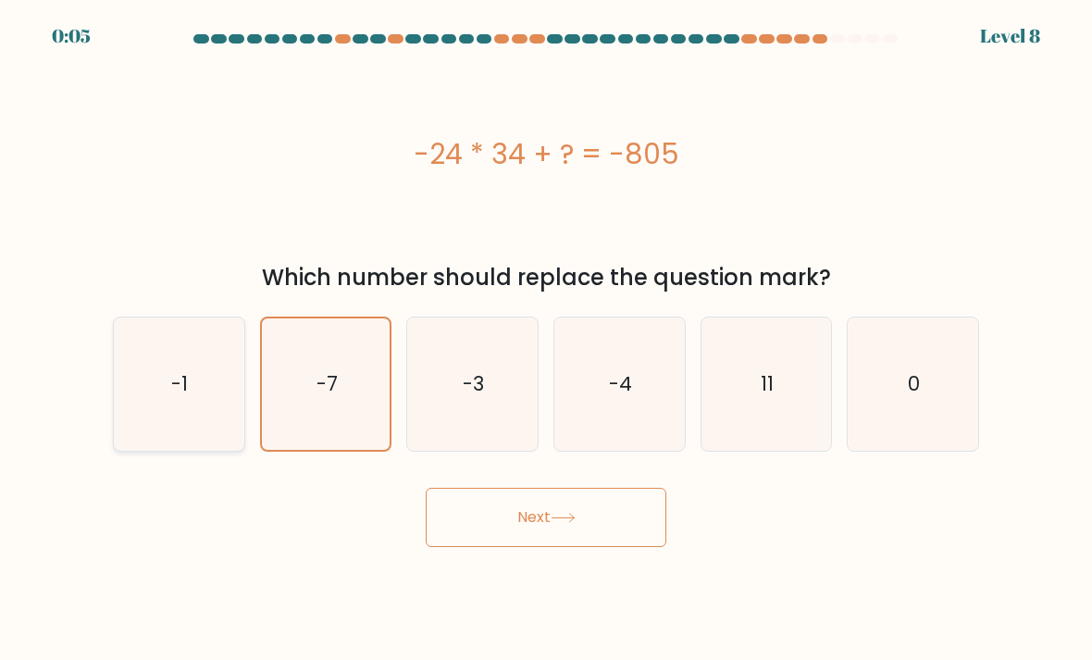
click at [196, 432] on icon "-1" at bounding box center [179, 384] width 130 height 130
click at [546, 340] on input "a. -1" at bounding box center [546, 334] width 1 height 9
radio input "true"
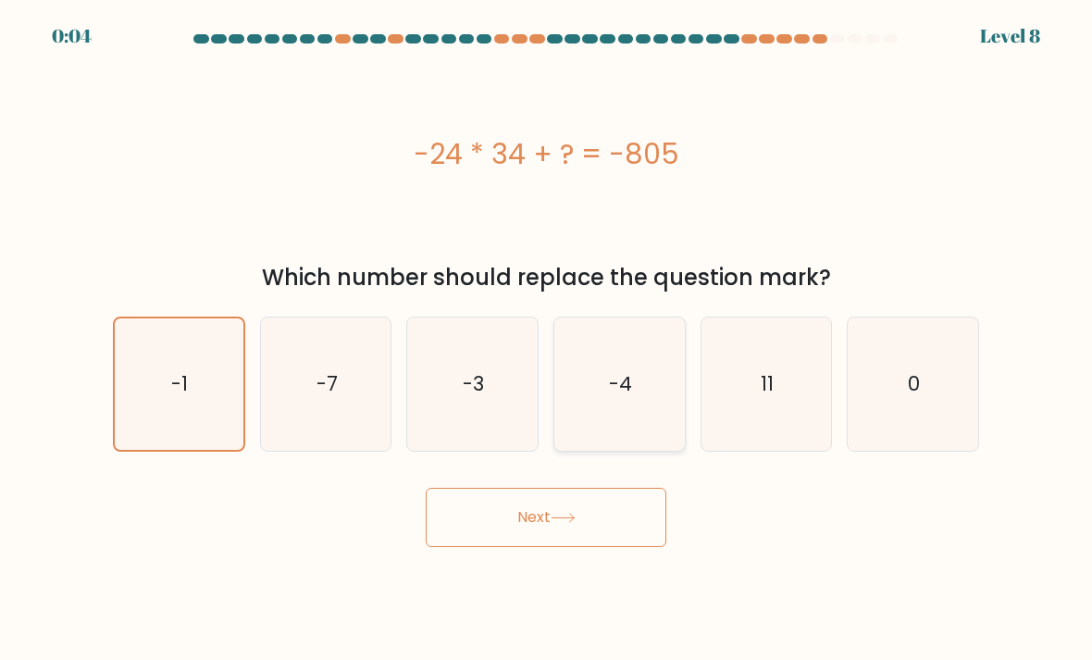
click at [653, 415] on icon "-4" at bounding box center [619, 384] width 130 height 130
click at [547, 340] on input "d. -4" at bounding box center [546, 334] width 1 height 9
radio input "true"
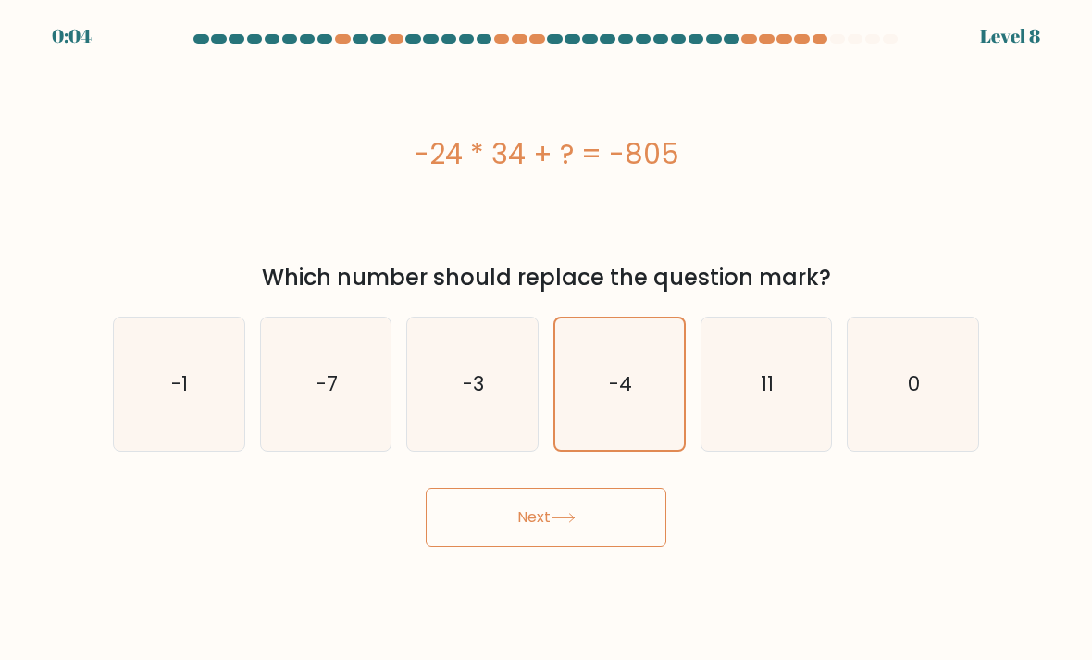
click at [631, 539] on button "Next" at bounding box center [546, 517] width 241 height 59
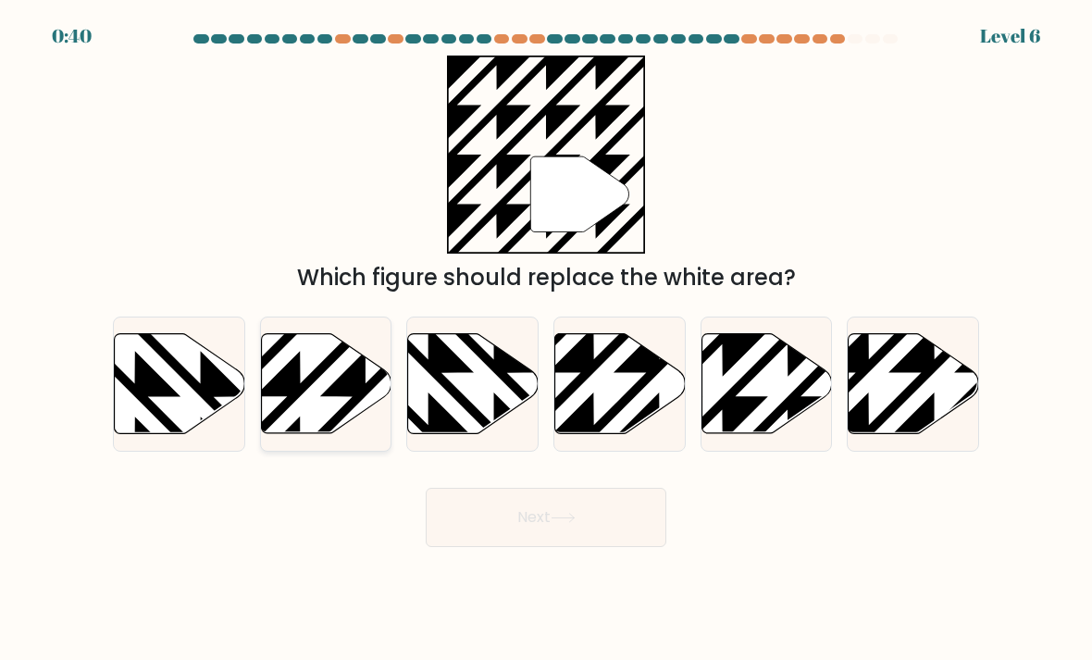
click at [311, 414] on icon at bounding box center [326, 384] width 130 height 100
click at [546, 340] on input "b." at bounding box center [546, 334] width 1 height 9
radio input "true"
click at [581, 547] on button "Next" at bounding box center [546, 517] width 241 height 59
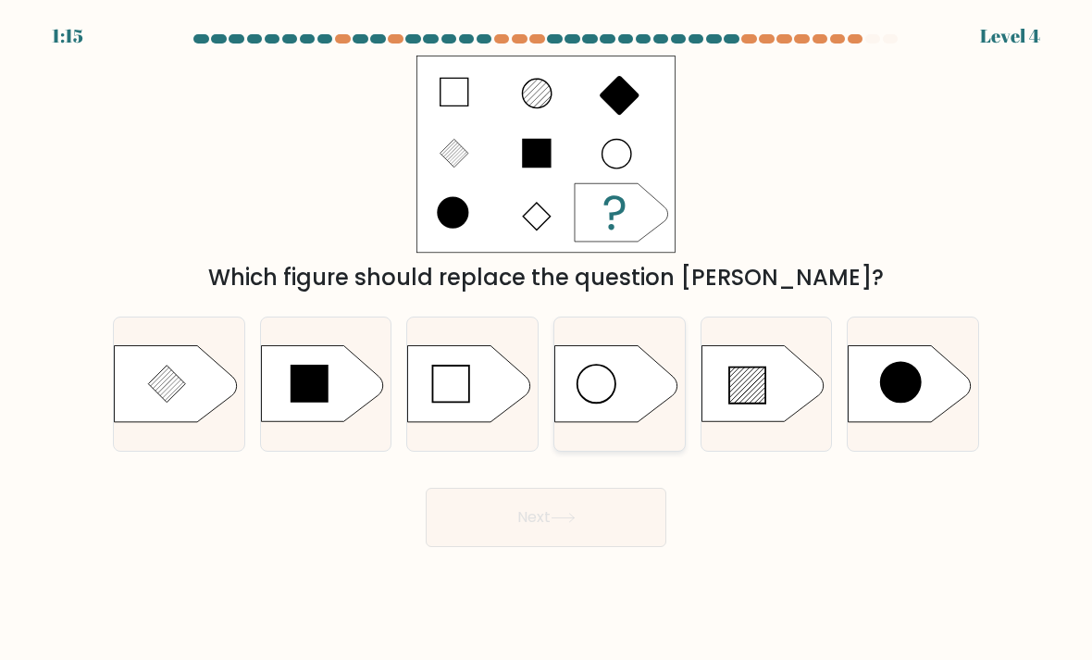
click at [631, 381] on icon at bounding box center [615, 384] width 122 height 76
click at [547, 340] on input "d." at bounding box center [546, 334] width 1 height 9
radio input "true"
click at [635, 412] on icon at bounding box center [615, 384] width 120 height 75
click at [547, 340] on input "d." at bounding box center [546, 334] width 1 height 9
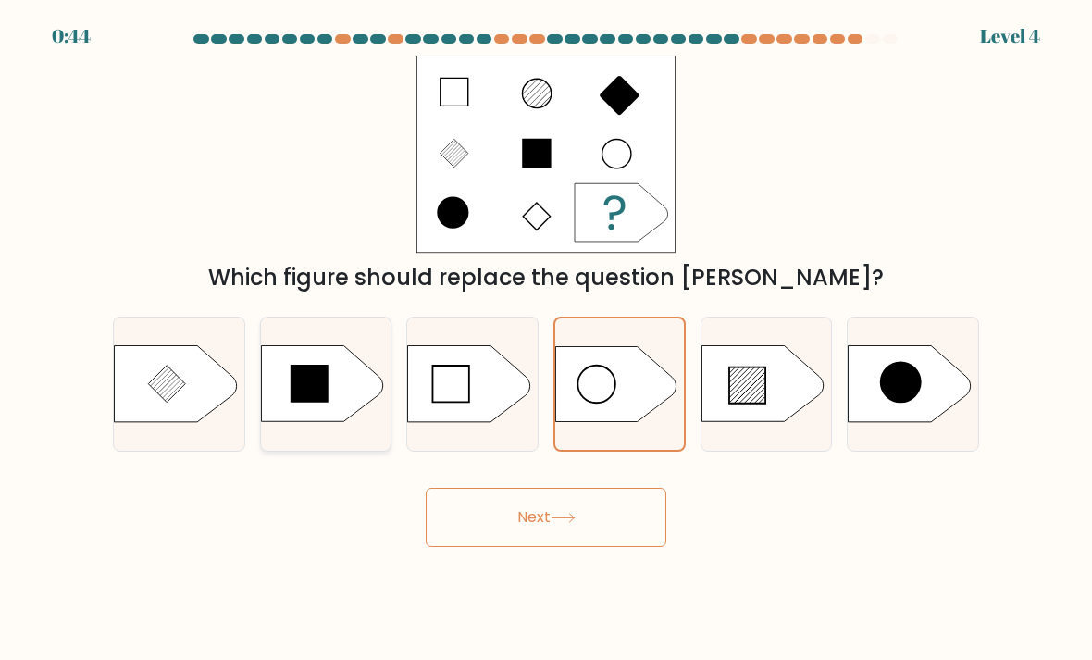
click at [295, 422] on icon at bounding box center [322, 384] width 122 height 76
click at [546, 340] on input "b." at bounding box center [546, 334] width 1 height 9
radio input "true"
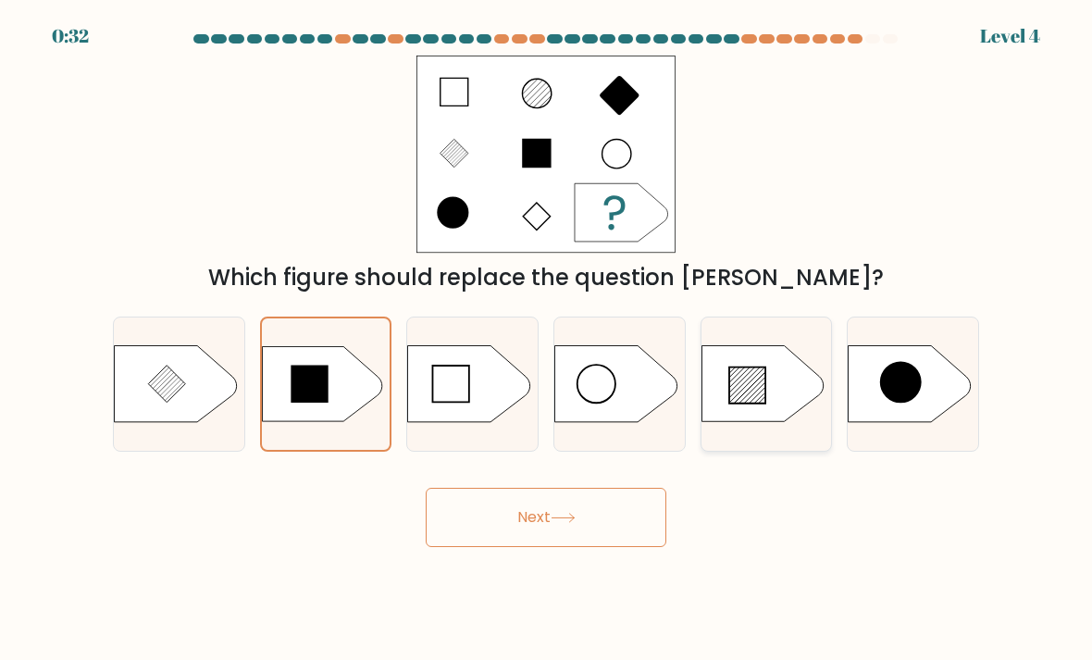
click at [768, 411] on icon at bounding box center [762, 384] width 122 height 76
click at [547, 340] on input "e." at bounding box center [546, 334] width 1 height 9
radio input "true"
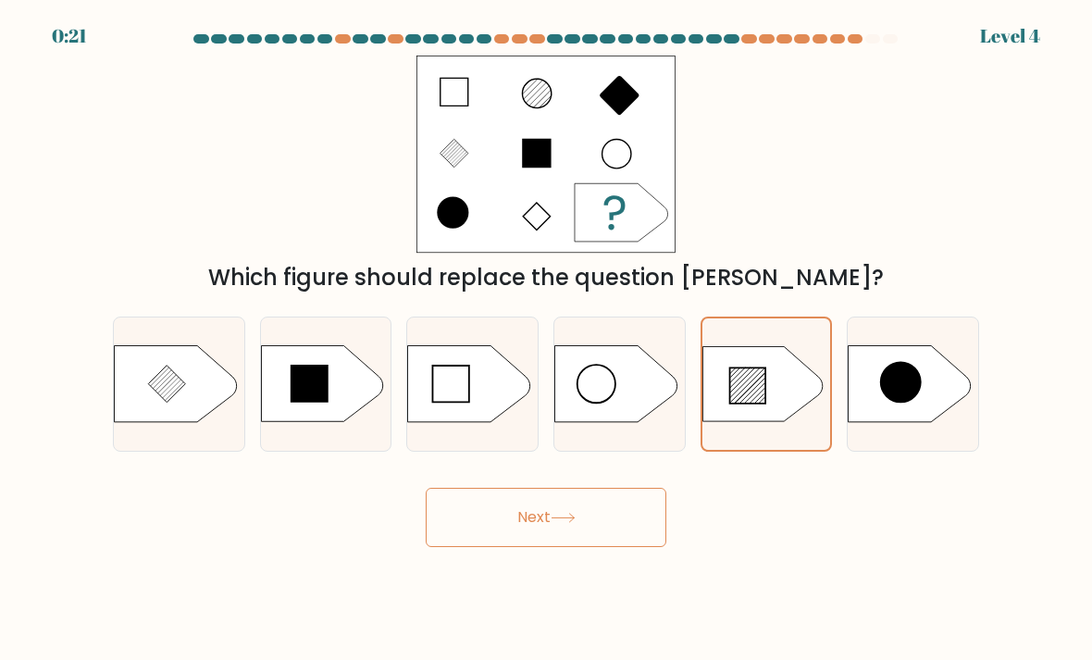
click at [600, 521] on button "Next" at bounding box center [546, 517] width 241 height 59
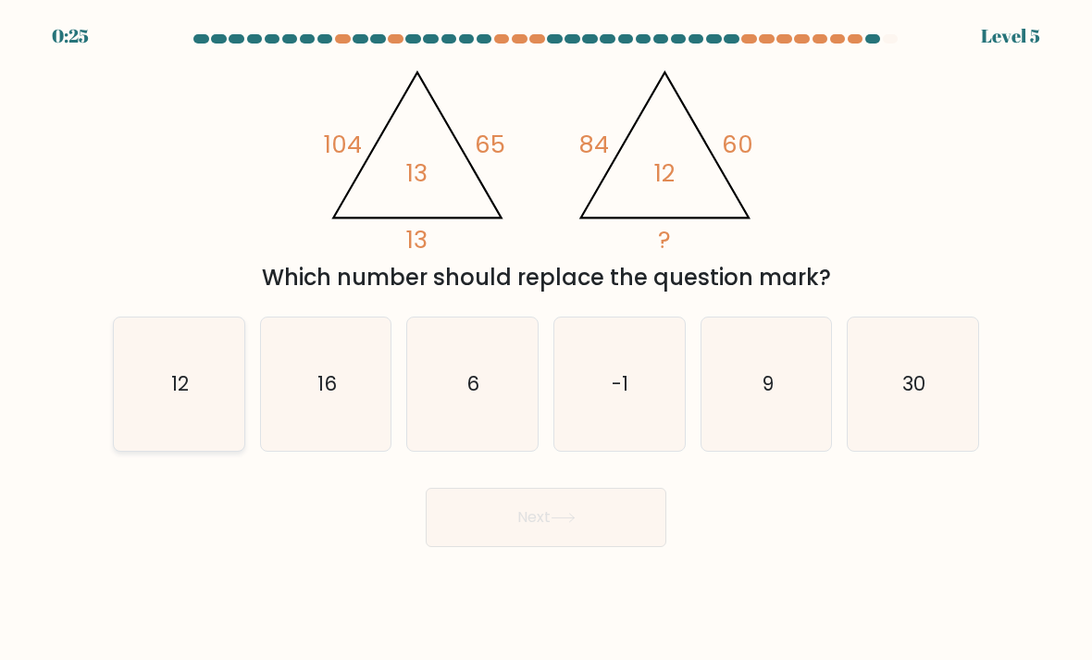
click at [140, 389] on icon "12" at bounding box center [179, 384] width 130 height 130
click at [546, 340] on input "a. 12" at bounding box center [546, 334] width 1 height 9
radio input "true"
click at [607, 547] on button "Next" at bounding box center [546, 517] width 241 height 59
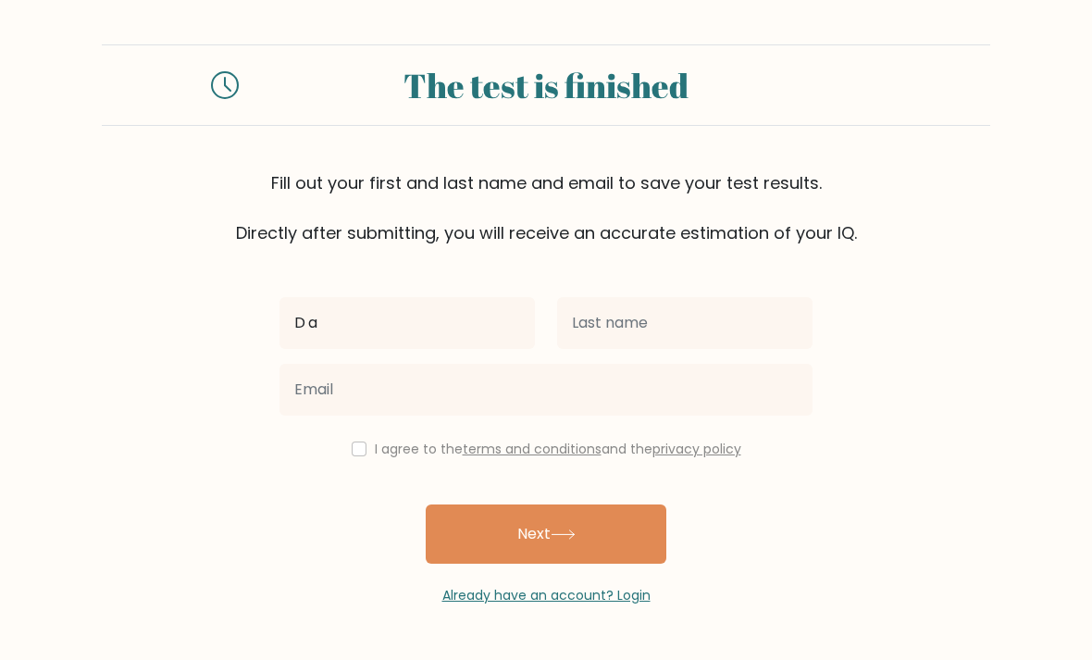
type input "D"
type input "Daisy"
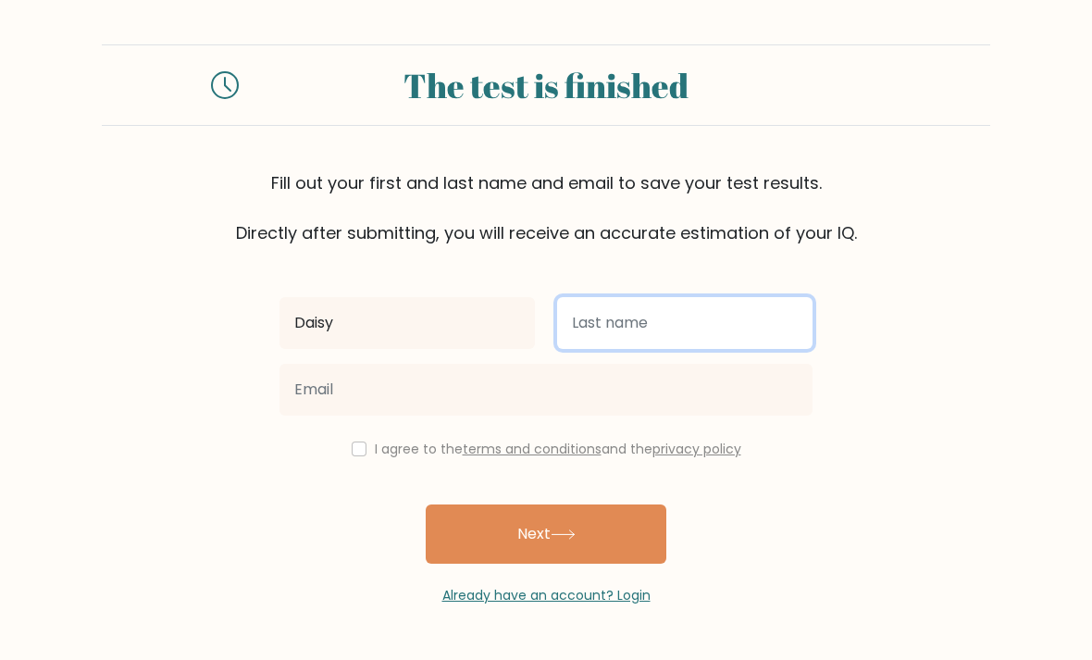
click at [672, 323] on input "text" at bounding box center [684, 323] width 255 height 52
type input "Fu"
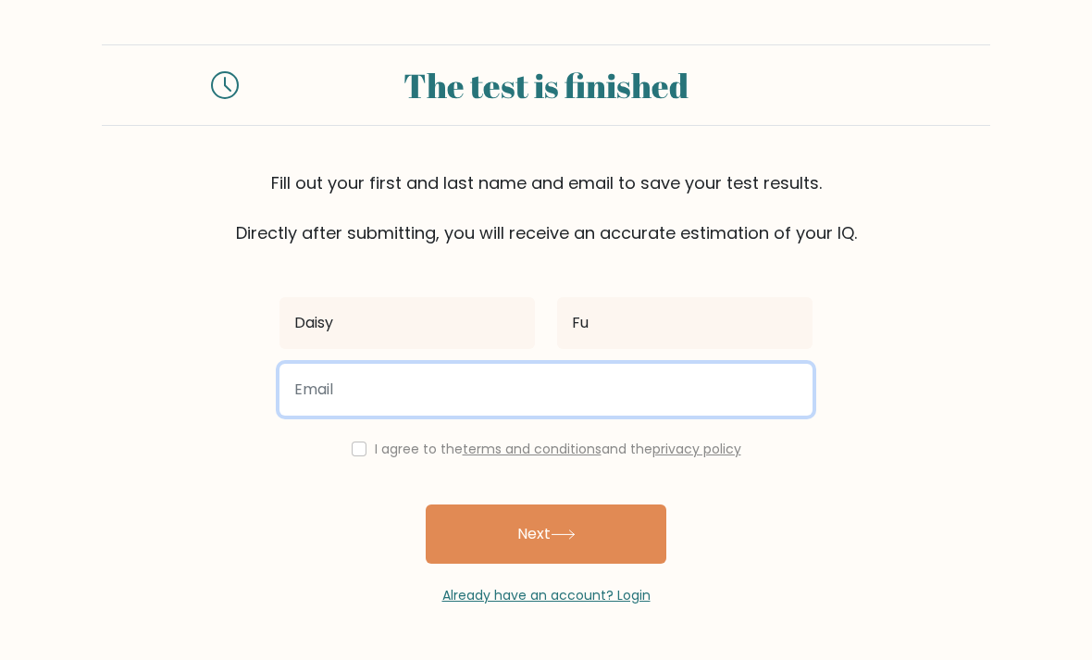
click at [606, 395] on input "email" at bounding box center [545, 390] width 533 height 52
click at [527, 392] on input "[EMAIL_ADDRESS][DOMAIN_NAME]" at bounding box center [545, 390] width 533 height 52
type input "f"
type input "[EMAIL_ADDRESS][DOMAIN_NAME]"
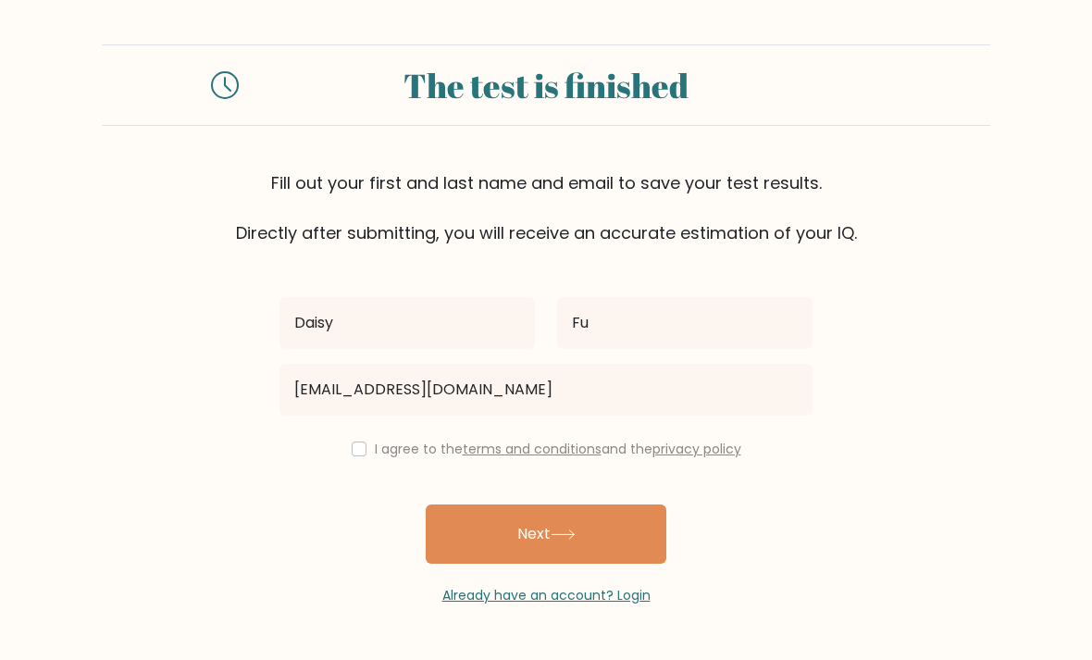
click at [378, 451] on label "I agree to the terms and conditions and the privacy policy" at bounding box center [558, 448] width 366 height 19
click at [352, 455] on input "checkbox" at bounding box center [359, 448] width 15 height 15
checkbox input "true"
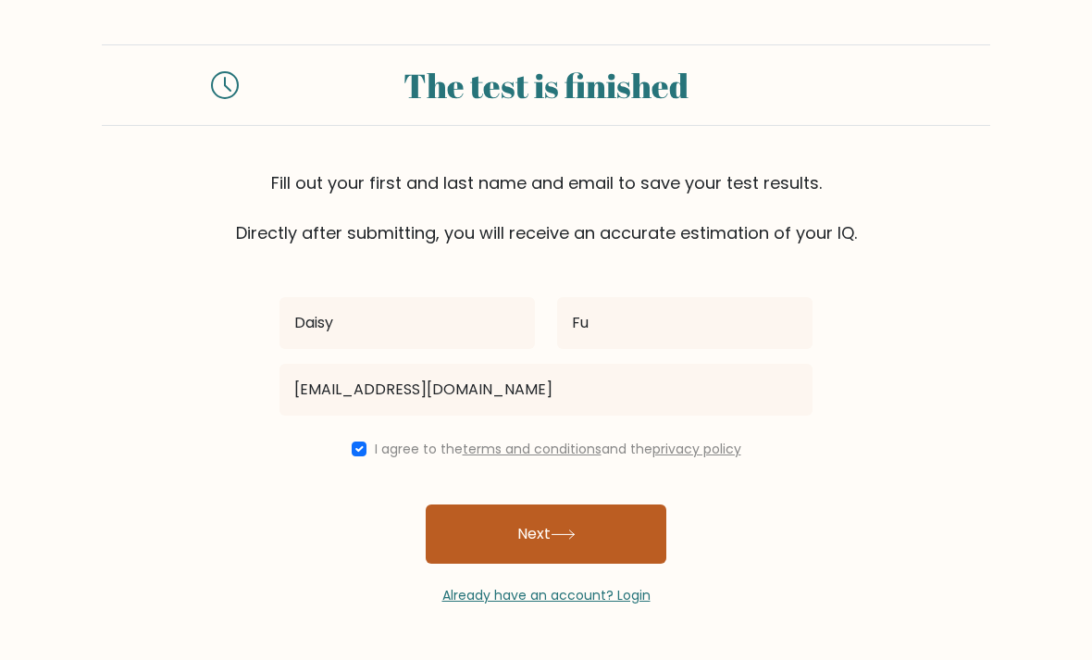
click at [492, 562] on button "Next" at bounding box center [546, 533] width 241 height 59
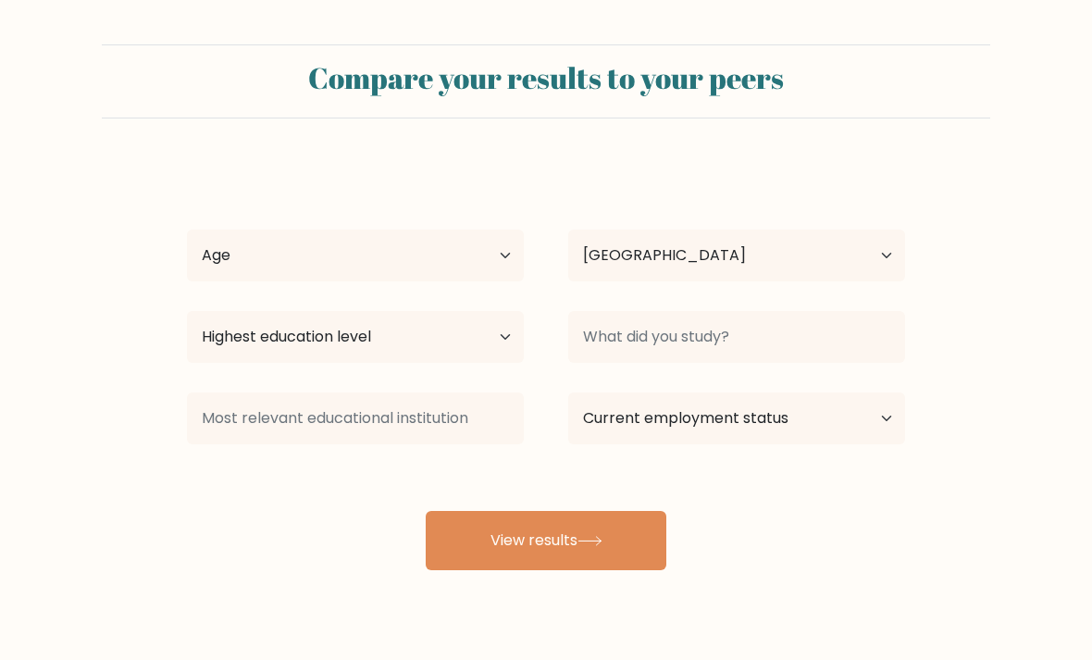
select select "CN"
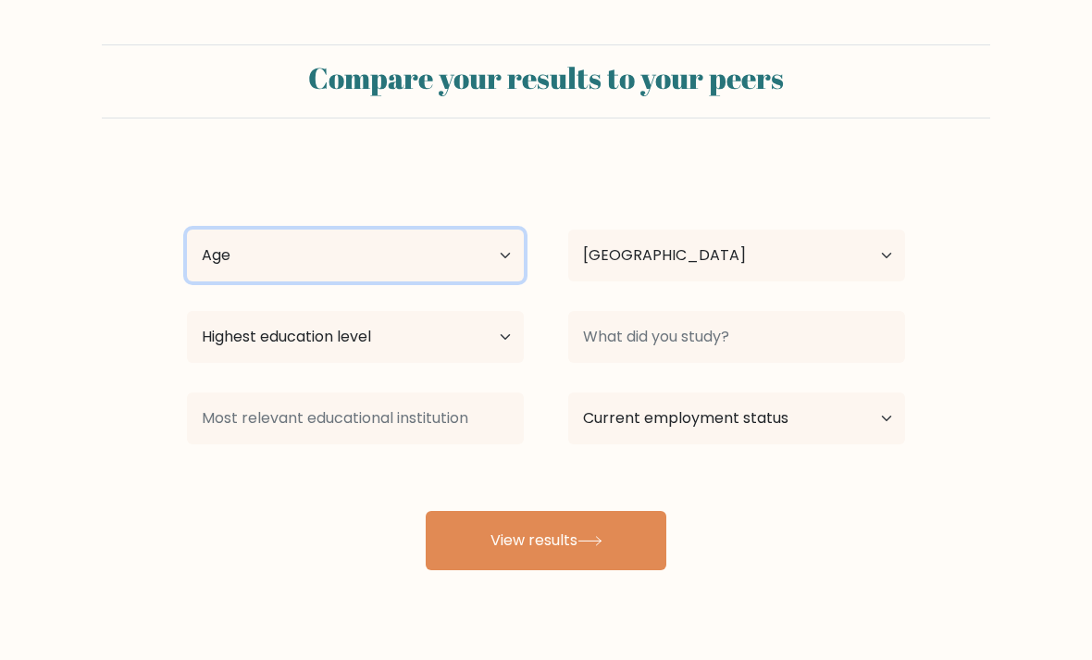
click at [485, 263] on select "Age Under [DEMOGRAPHIC_DATA] [DEMOGRAPHIC_DATA] [DEMOGRAPHIC_DATA] [DEMOGRAPHIC…" at bounding box center [355, 255] width 337 height 52
select select "min_18"
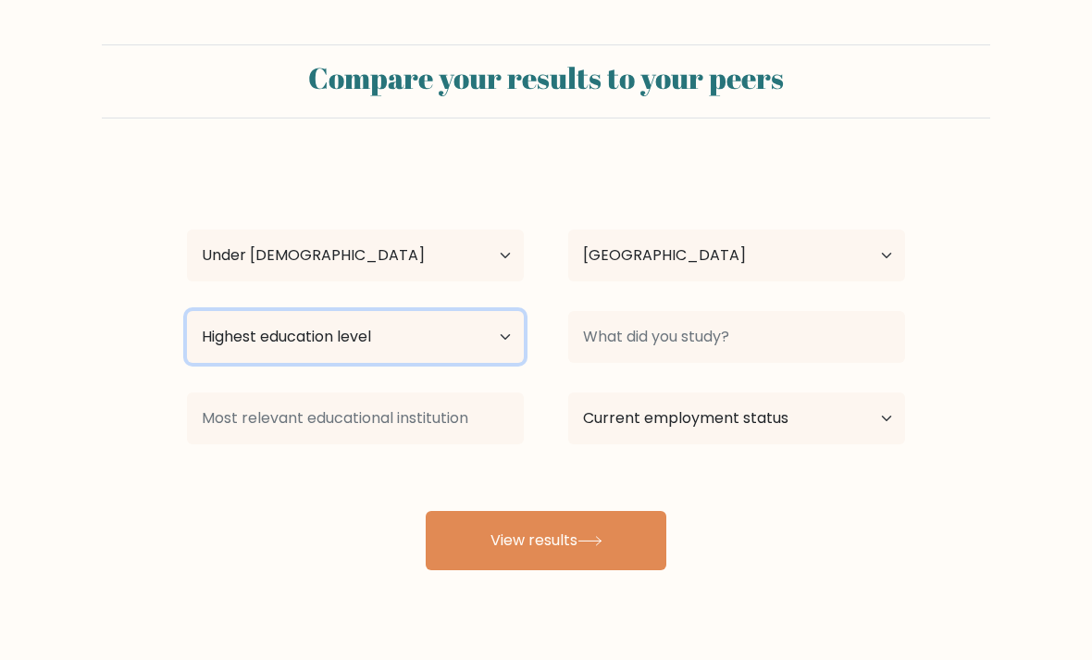
click at [519, 342] on select "Highest education level No schooling Primary Lower Secondary Upper Secondary Oc…" at bounding box center [355, 337] width 337 height 52
select select "lower_secondary"
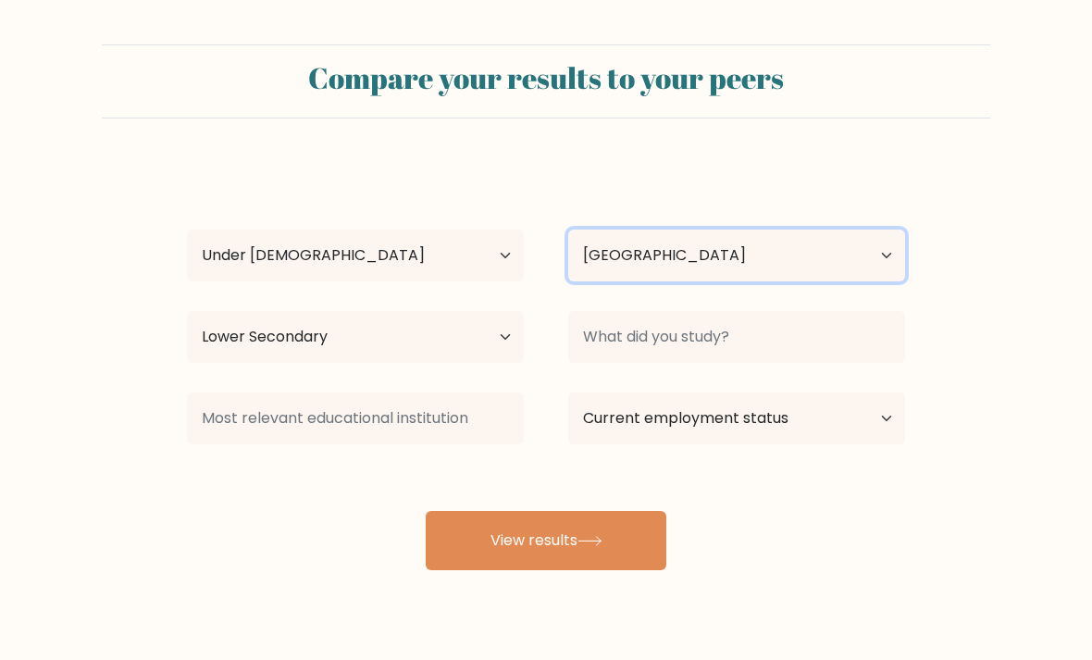
click at [884, 250] on select "Country [GEOGRAPHIC_DATA] [GEOGRAPHIC_DATA] [GEOGRAPHIC_DATA] [US_STATE] [GEOGR…" at bounding box center [736, 255] width 337 height 52
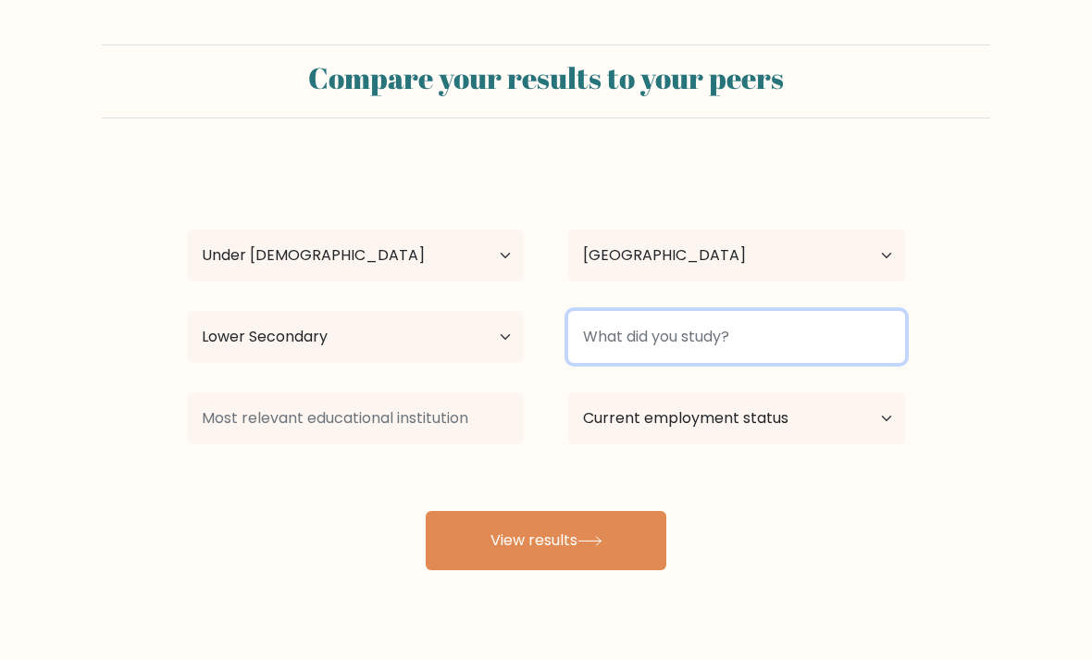
click at [855, 340] on input at bounding box center [736, 337] width 337 height 52
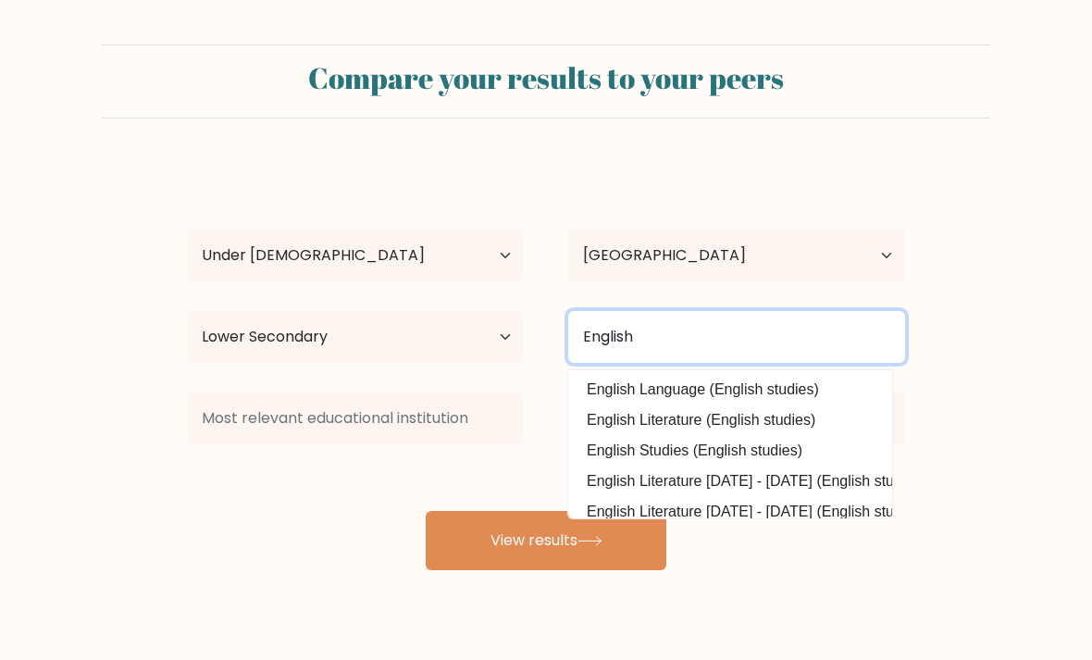
type input "English"
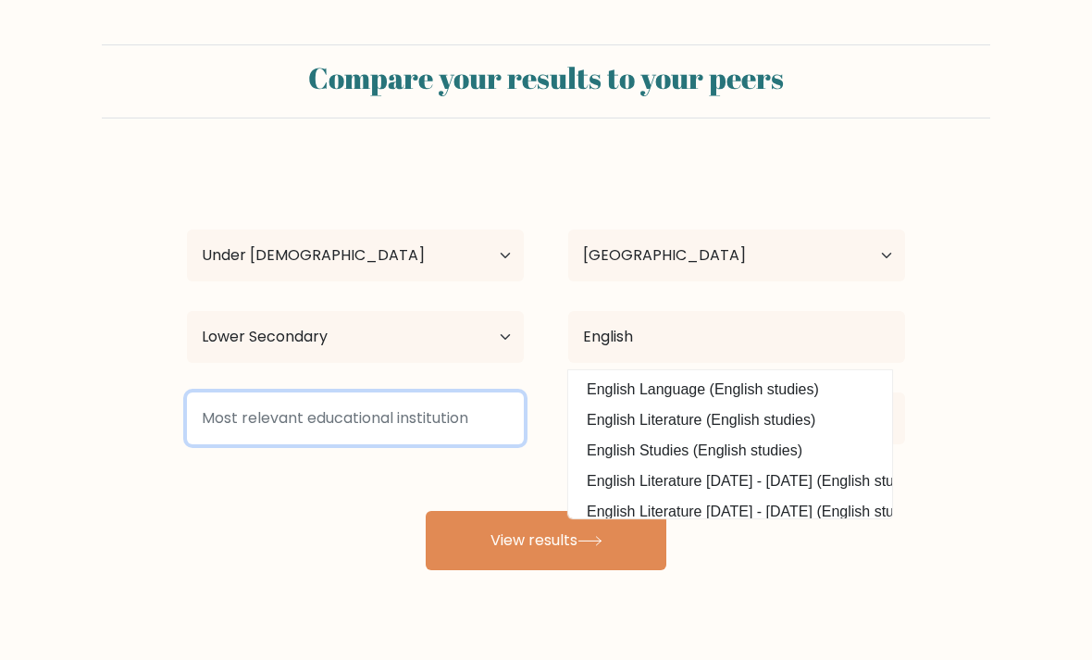
click at [452, 408] on input at bounding box center [355, 418] width 337 height 52
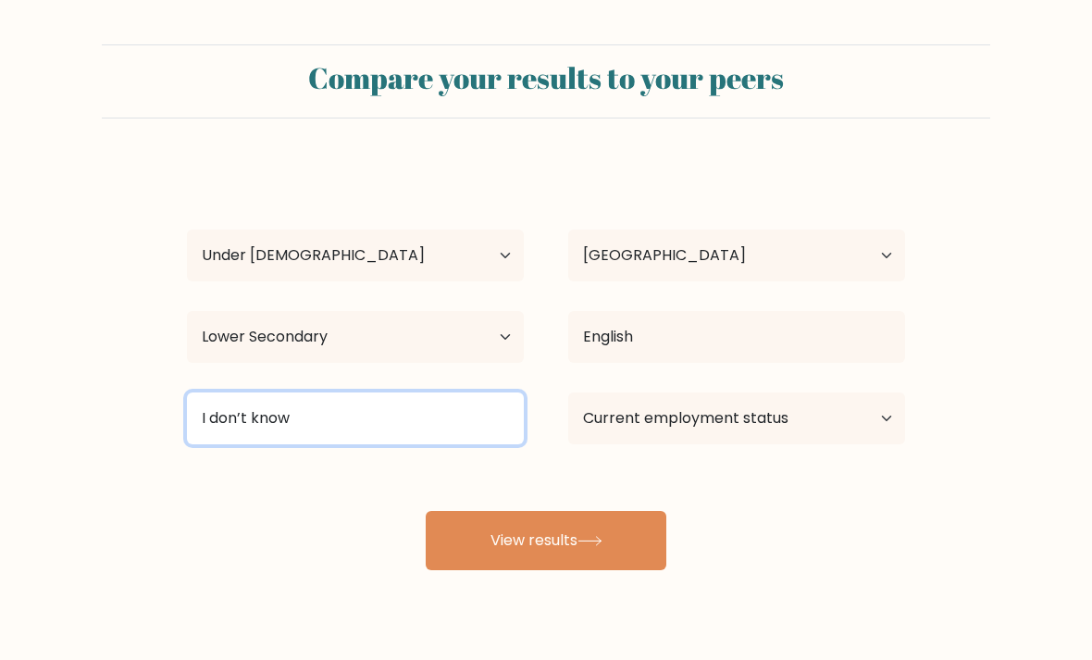
type input "I don’t know"
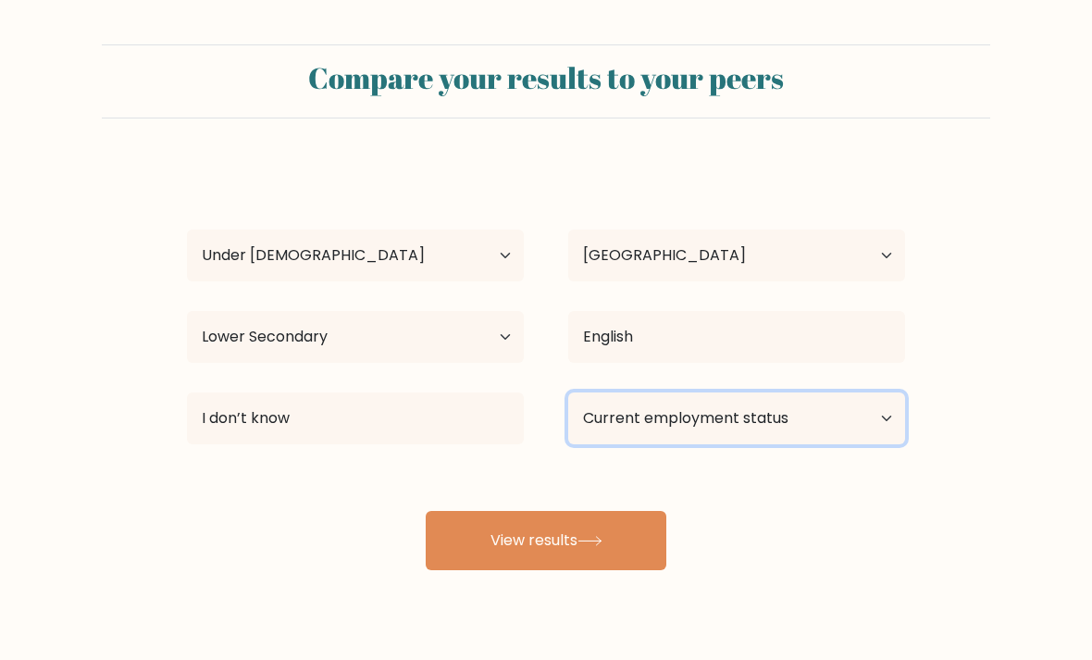
click at [865, 423] on select "Current employment status Employed Student Retired Other / prefer not to answer" at bounding box center [736, 418] width 337 height 52
select select "student"
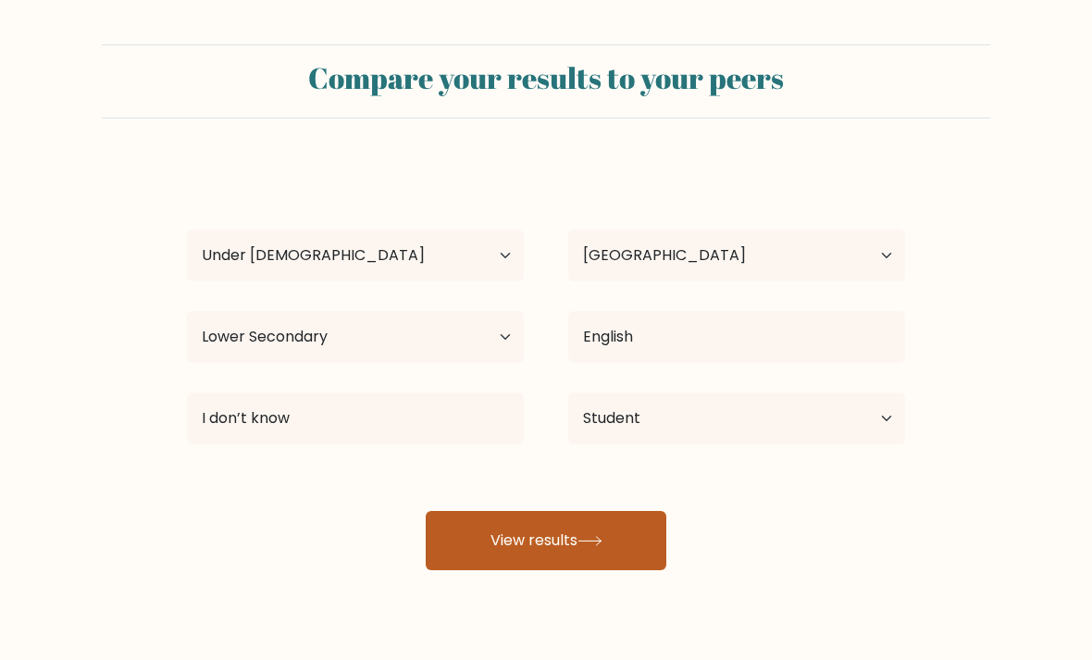
click at [611, 543] on button "View results" at bounding box center [546, 540] width 241 height 59
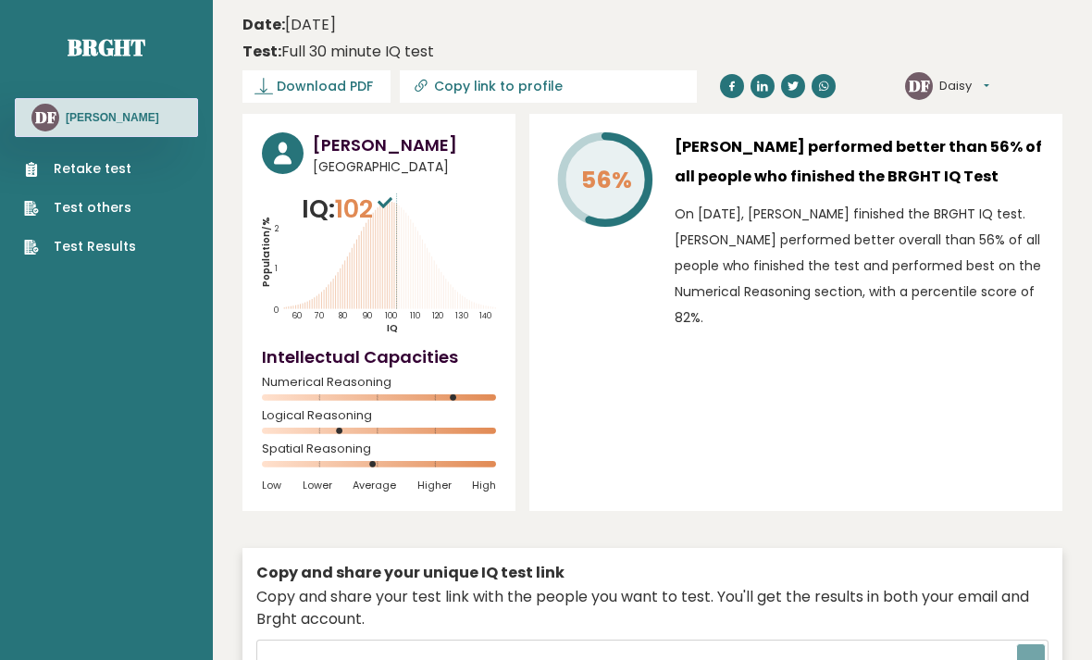
type input "[URL][DOMAIN_NAME]"
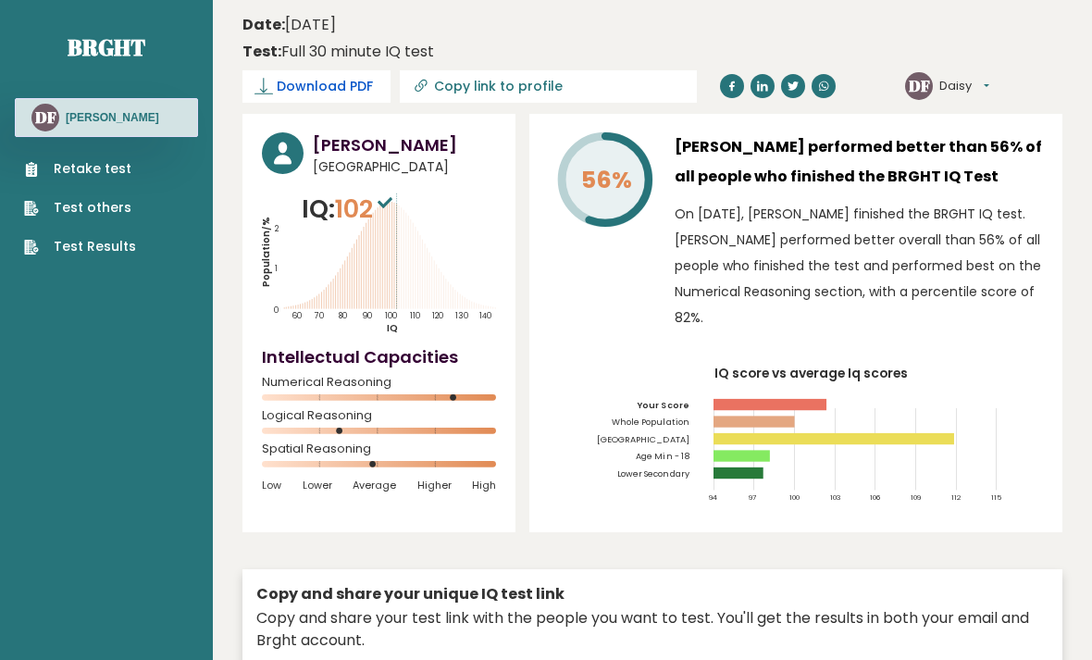
click at [344, 90] on span "Download PDF" at bounding box center [325, 86] width 96 height 19
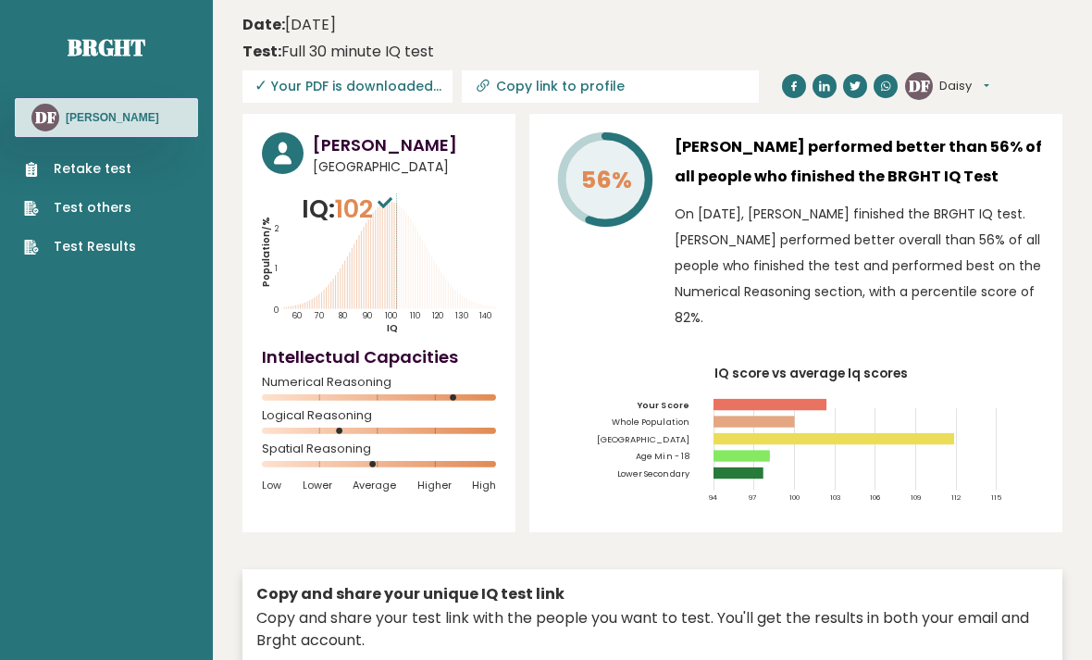
click at [683, 531] on div "56% [PERSON_NAME] performed better than 56% of all people who finished the BRGH…" at bounding box center [795, 323] width 533 height 418
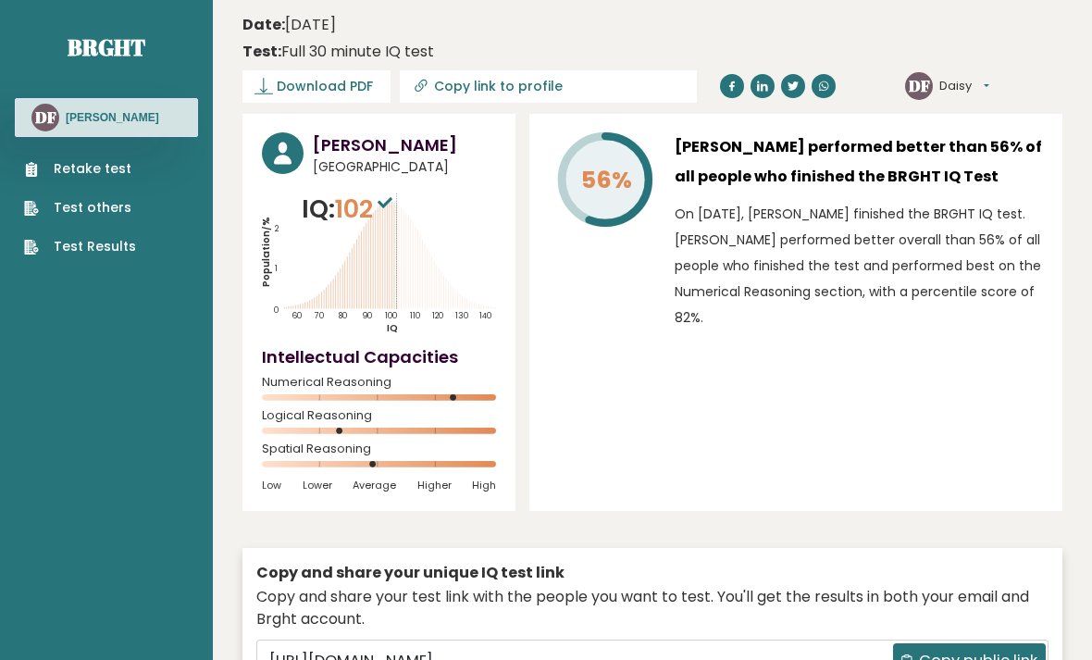
scroll to position [99, 0]
